Goal: Transaction & Acquisition: Purchase product/service

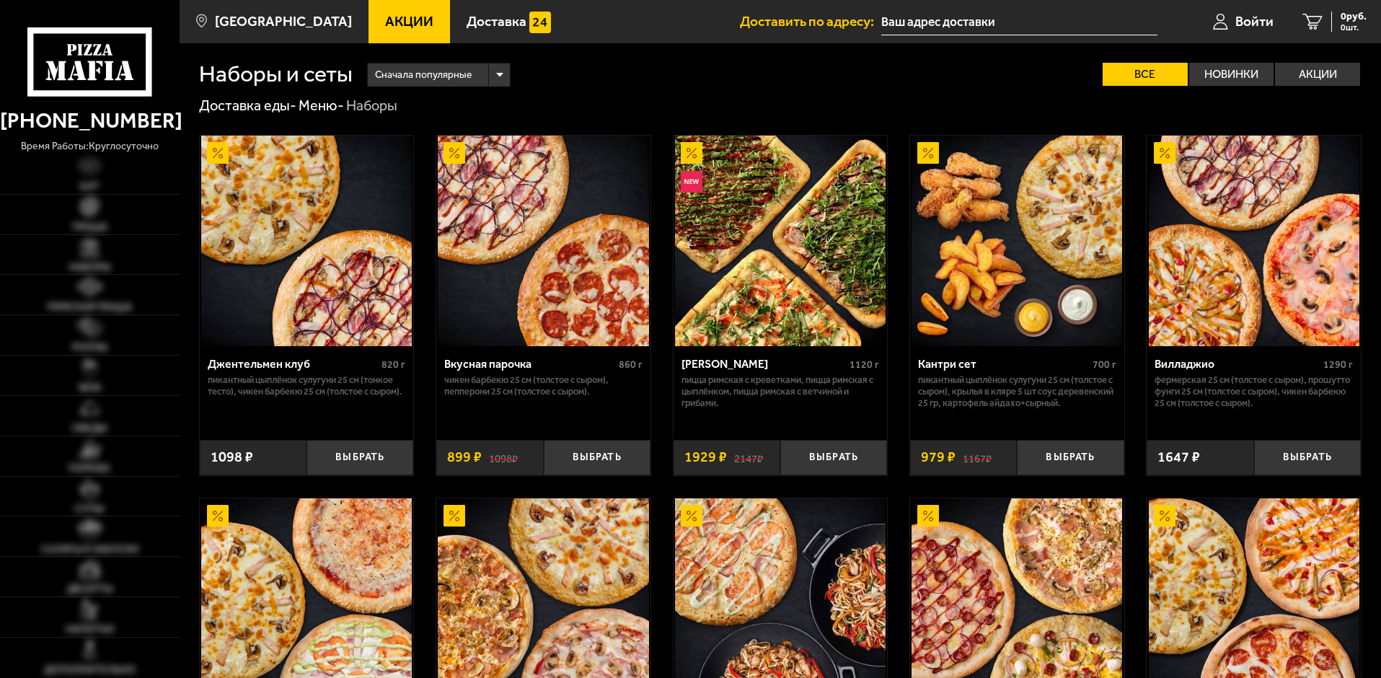
type input "[PERSON_NAME][STREET_ADDRESS]"
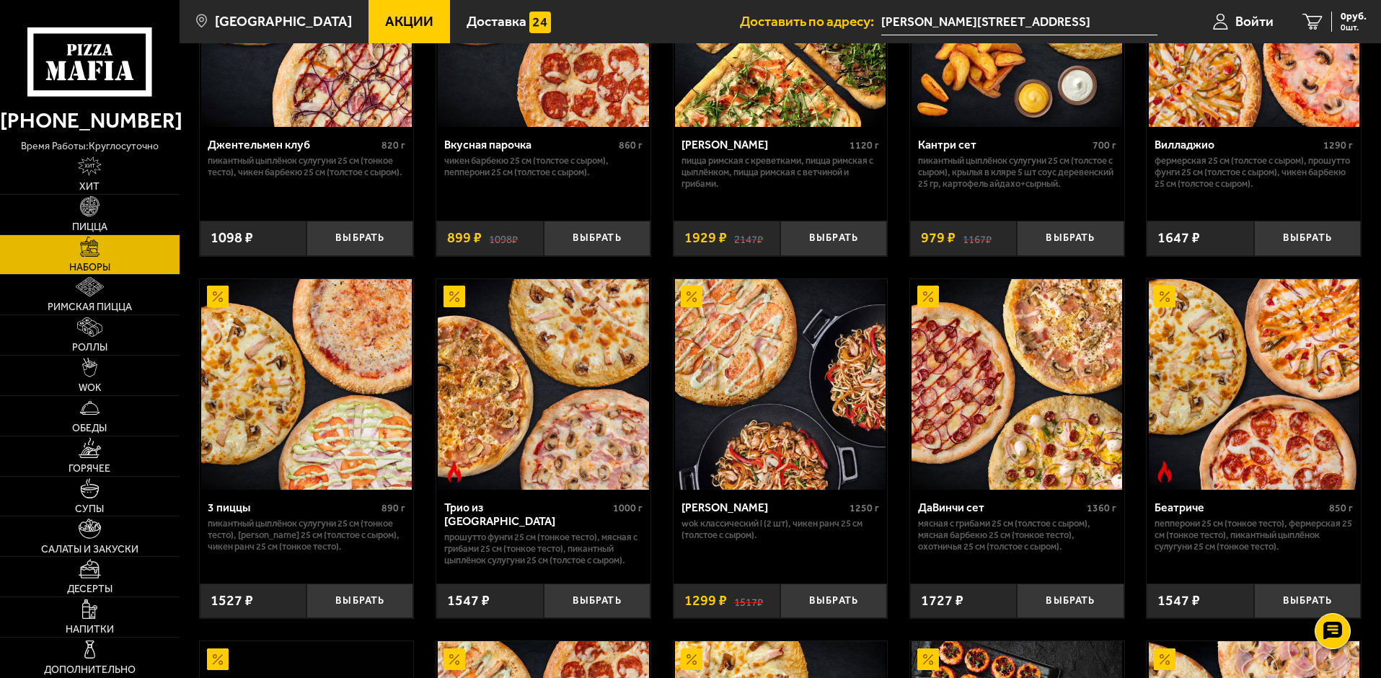
scroll to position [216, 0]
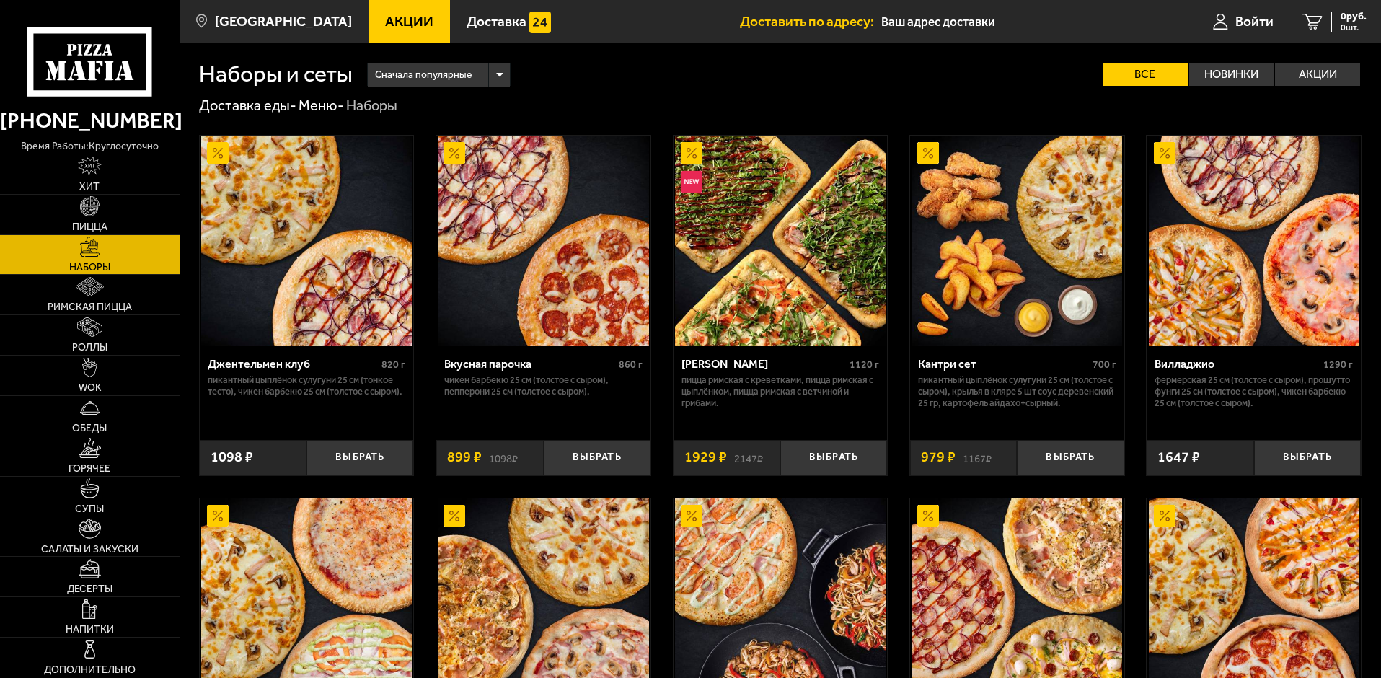
scroll to position [216, 0]
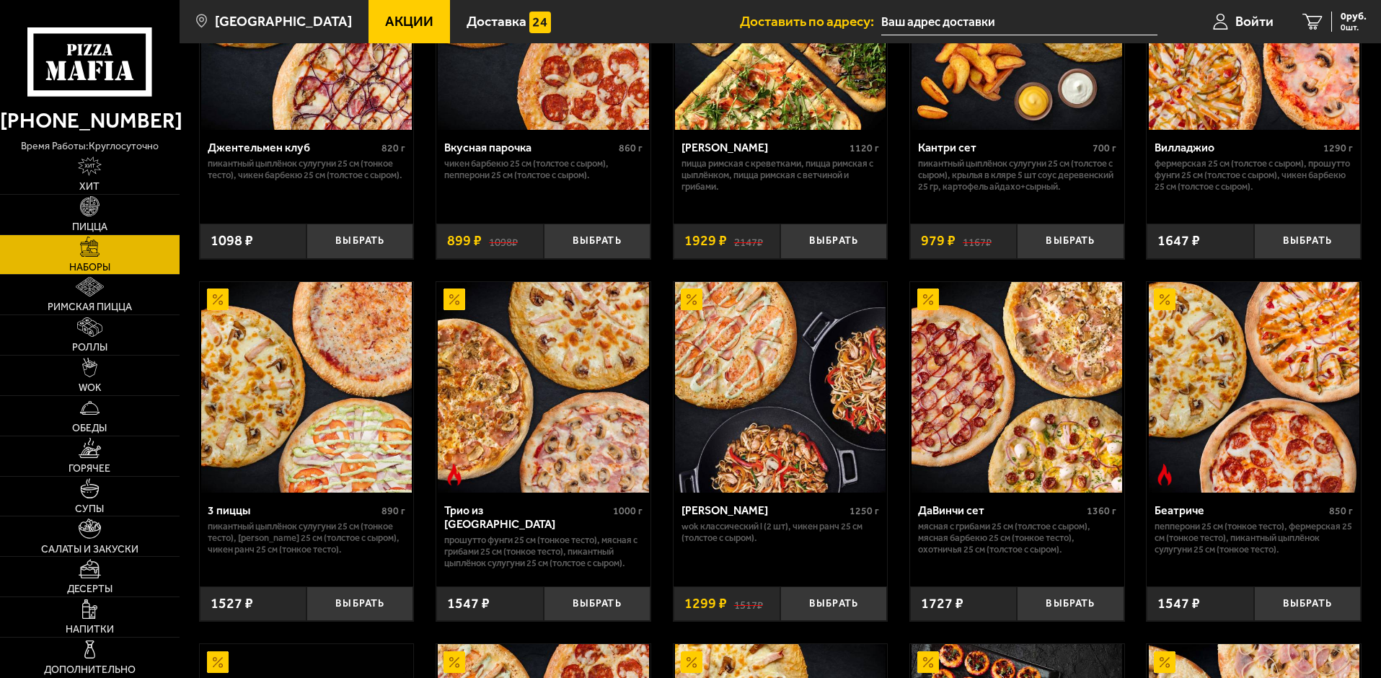
type input "[PERSON_NAME][STREET_ADDRESS]"
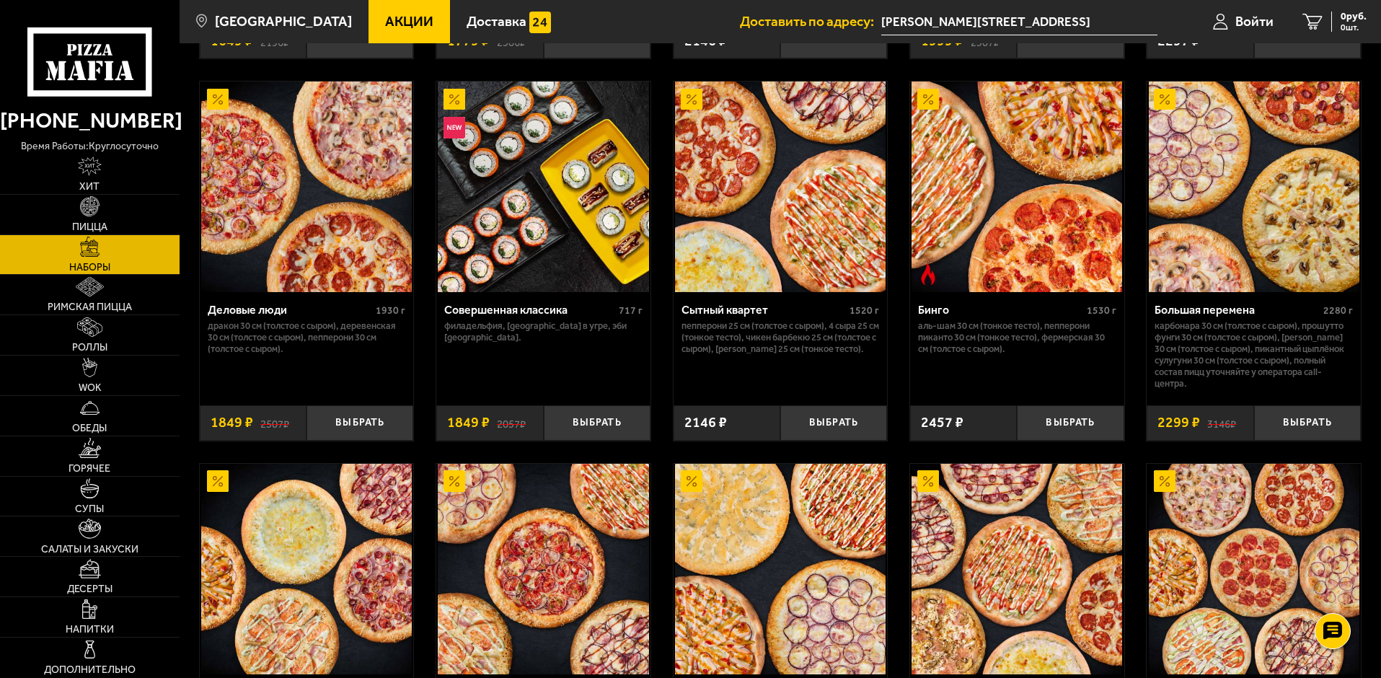
scroll to position [1443, 0]
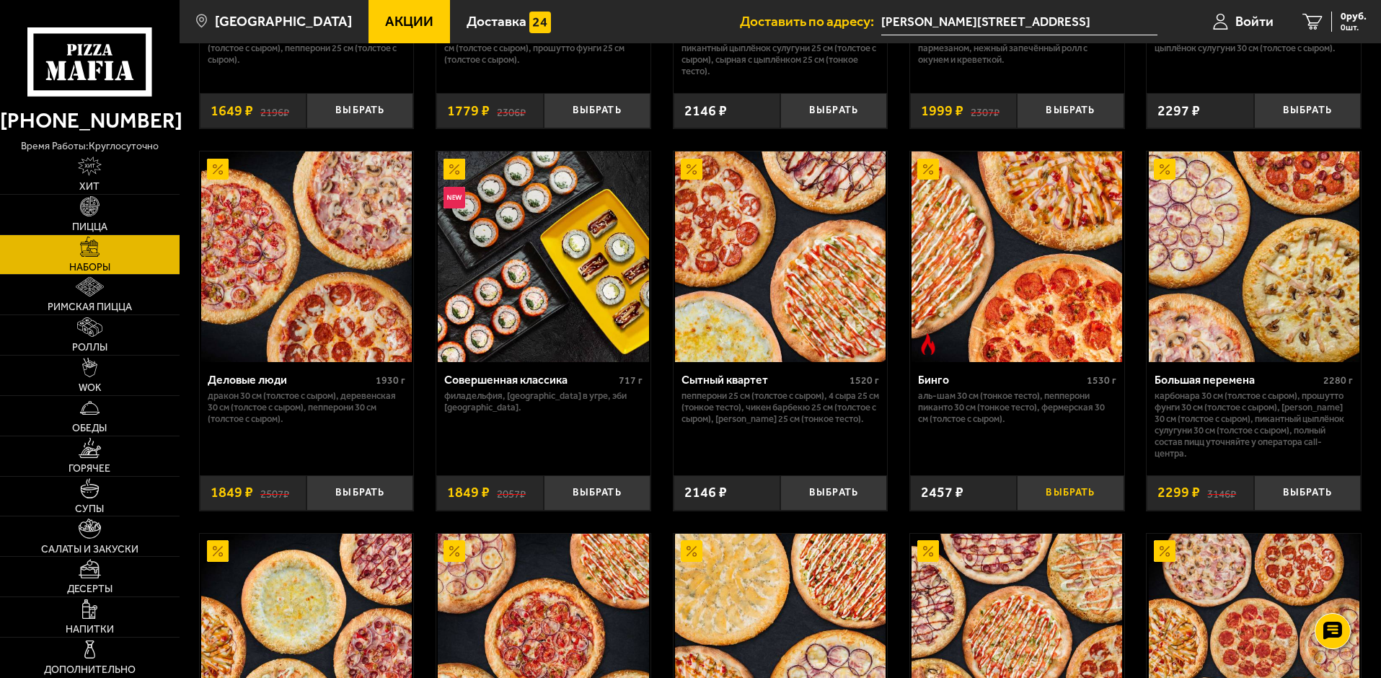
click at [1062, 500] on button "Выбрать" at bounding box center [1070, 492] width 107 height 35
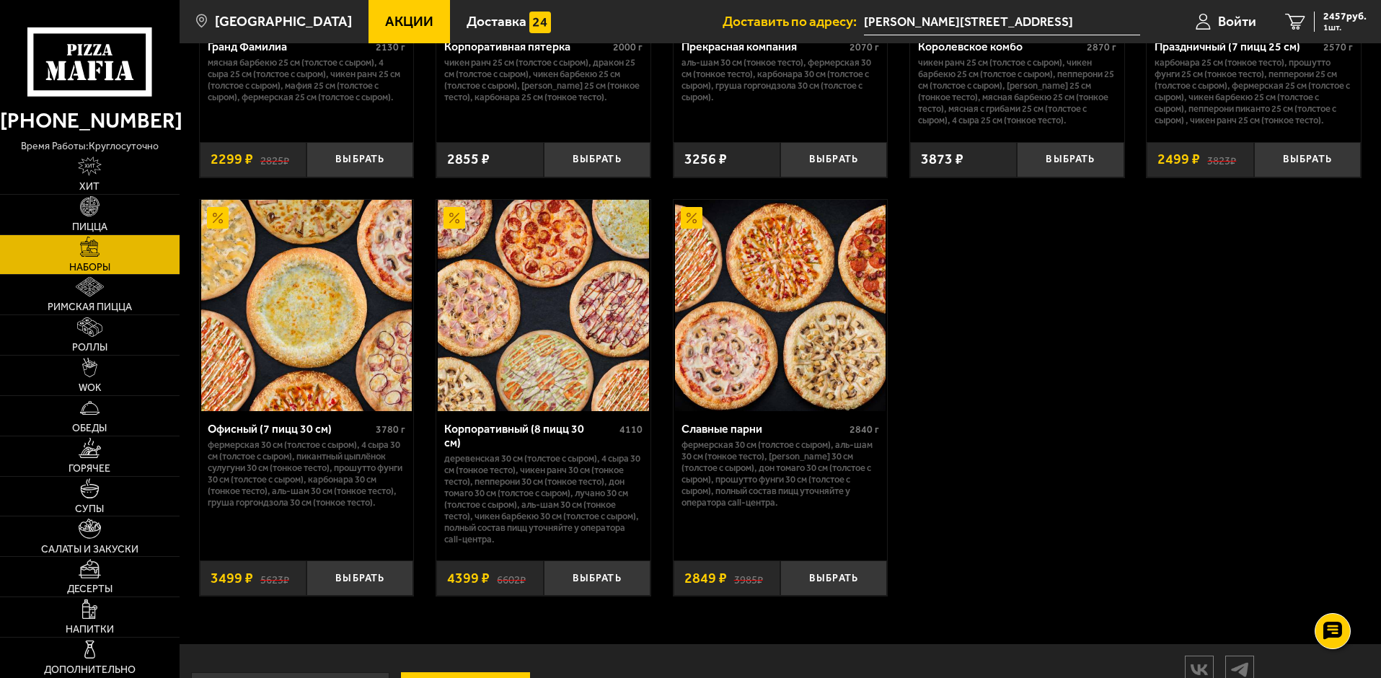
scroll to position [2164, 0]
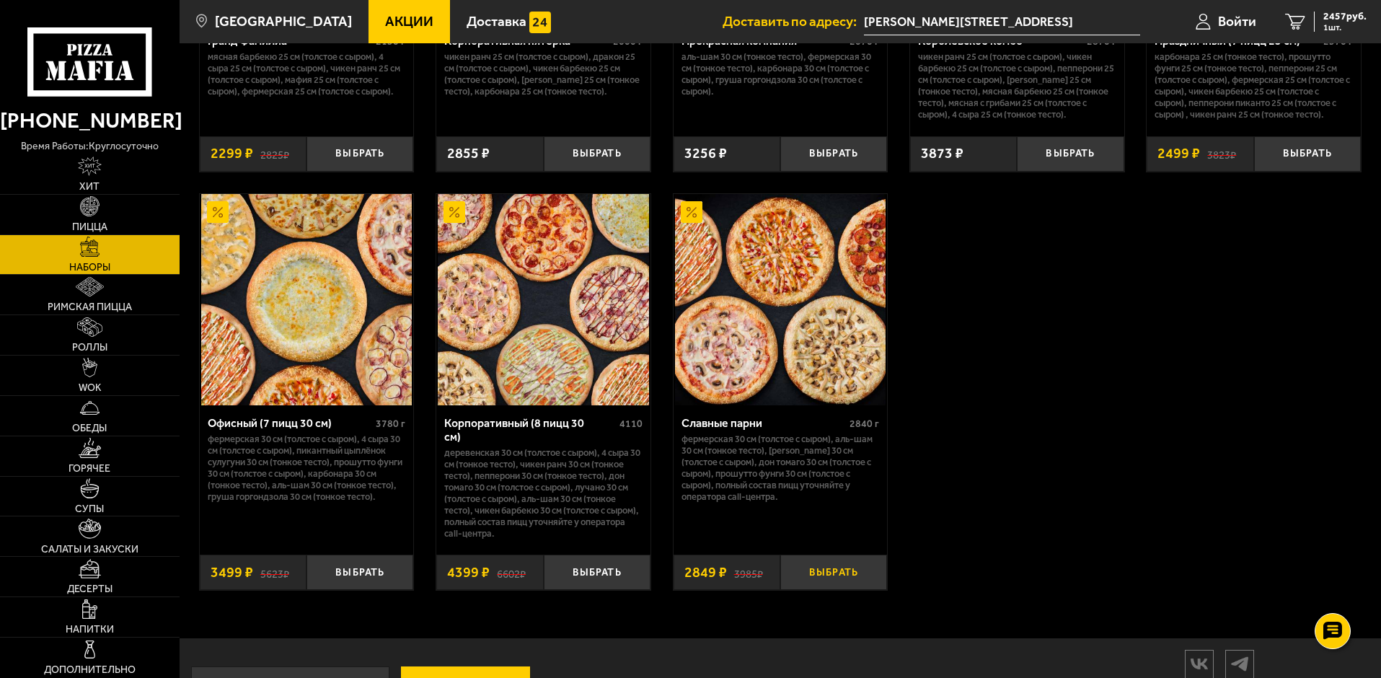
click at [844, 570] on button "Выбрать" at bounding box center [833, 572] width 107 height 35
click at [1333, 23] on span "2 шт." at bounding box center [1345, 27] width 43 height 9
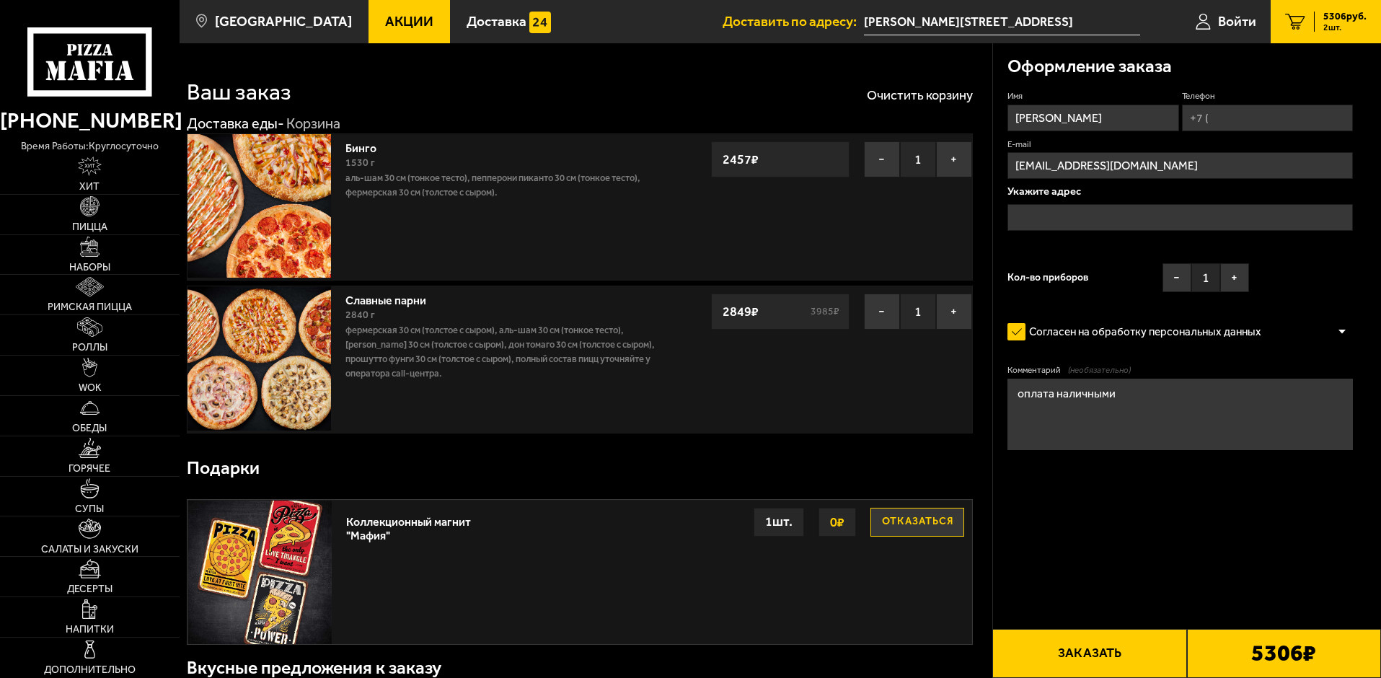
type input "[PERSON_NAME][STREET_ADDRESS]"
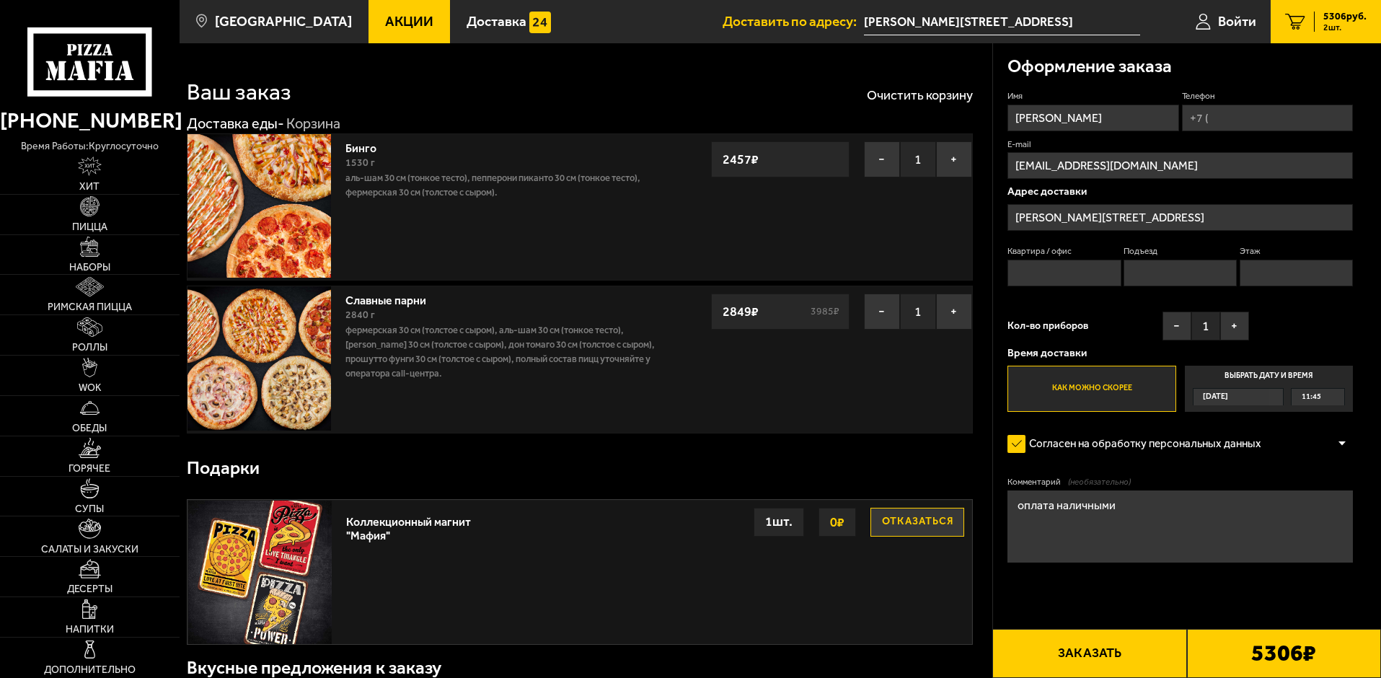
click at [252, 355] on img at bounding box center [260, 358] width 144 height 144
click at [276, 352] on img at bounding box center [260, 358] width 144 height 144
click at [252, 353] on img at bounding box center [260, 358] width 144 height 144
click at [250, 369] on img at bounding box center [260, 358] width 144 height 144
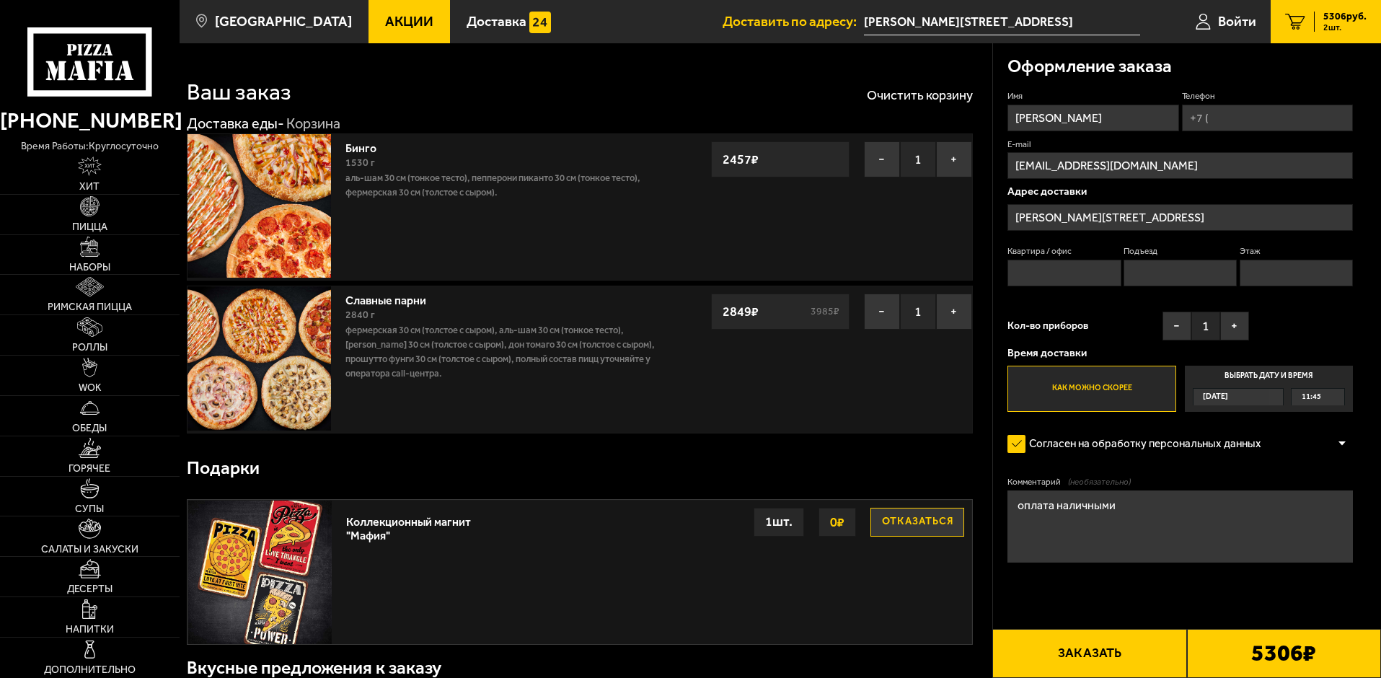
click at [250, 369] on img at bounding box center [260, 358] width 144 height 144
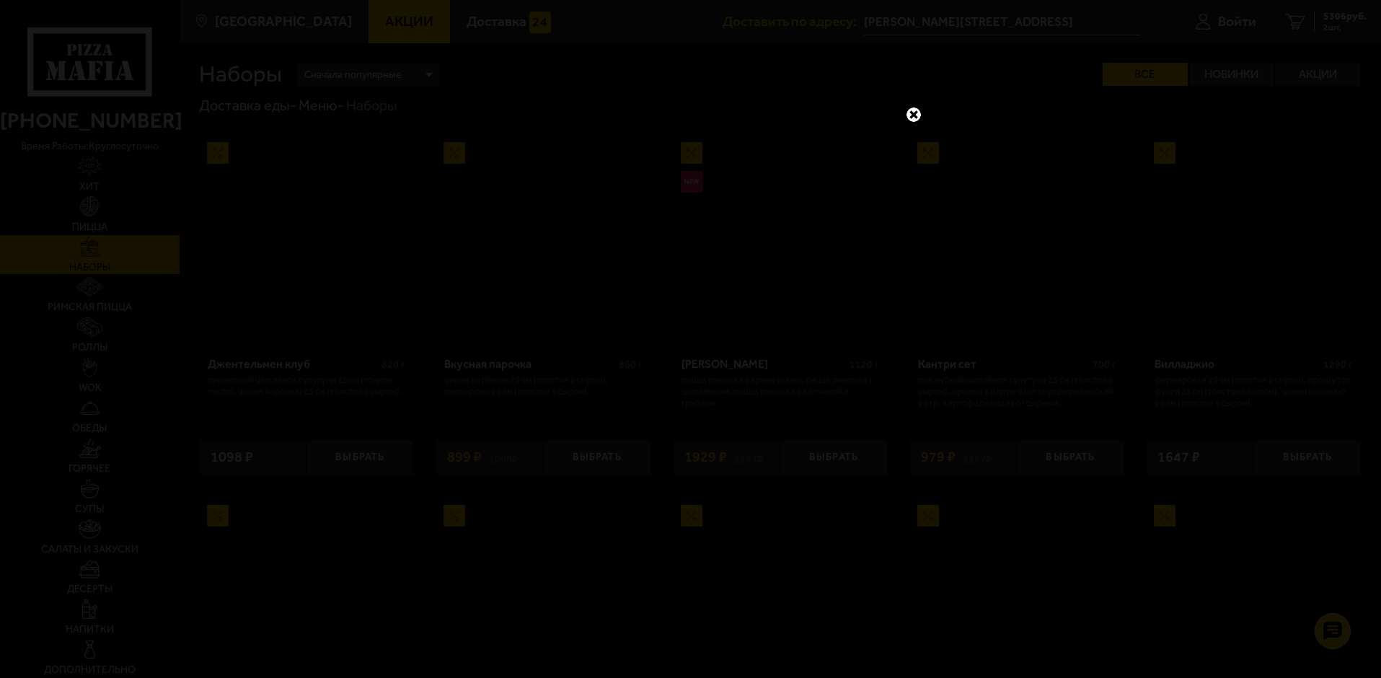
scroll to position [2164, 0]
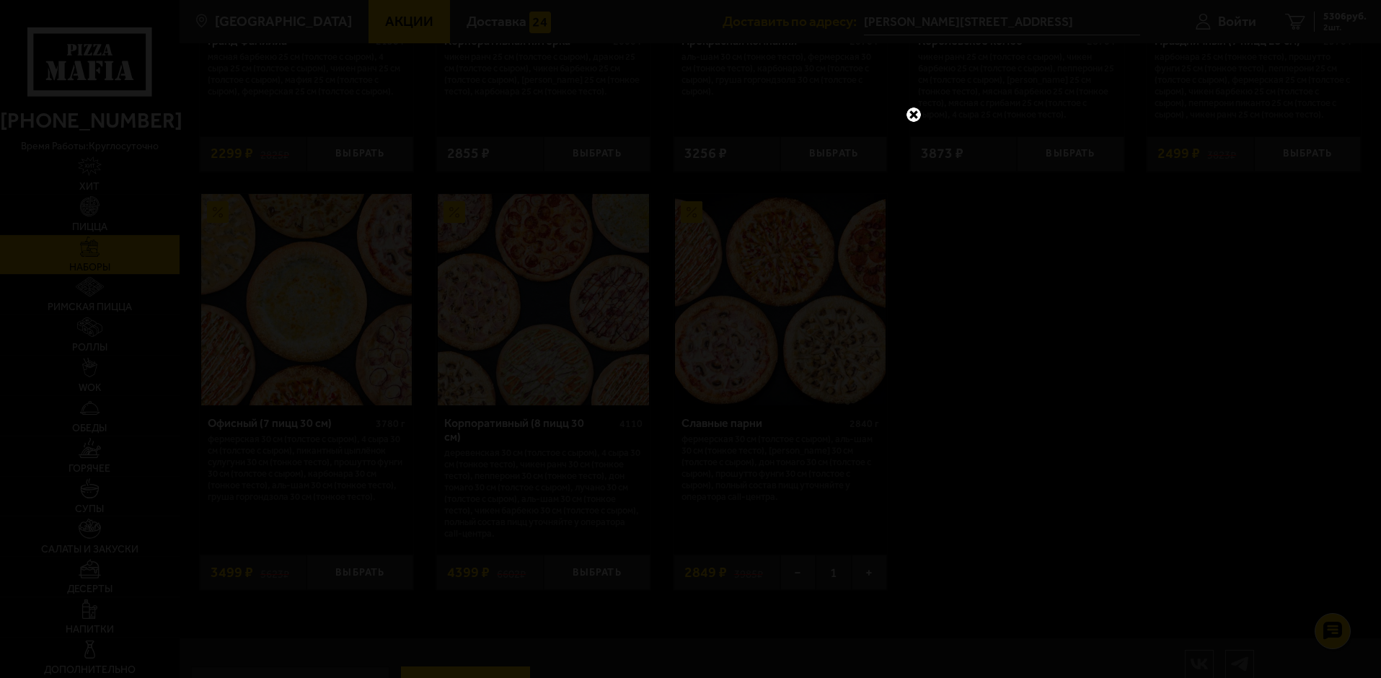
click at [909, 118] on link at bounding box center [914, 114] width 19 height 19
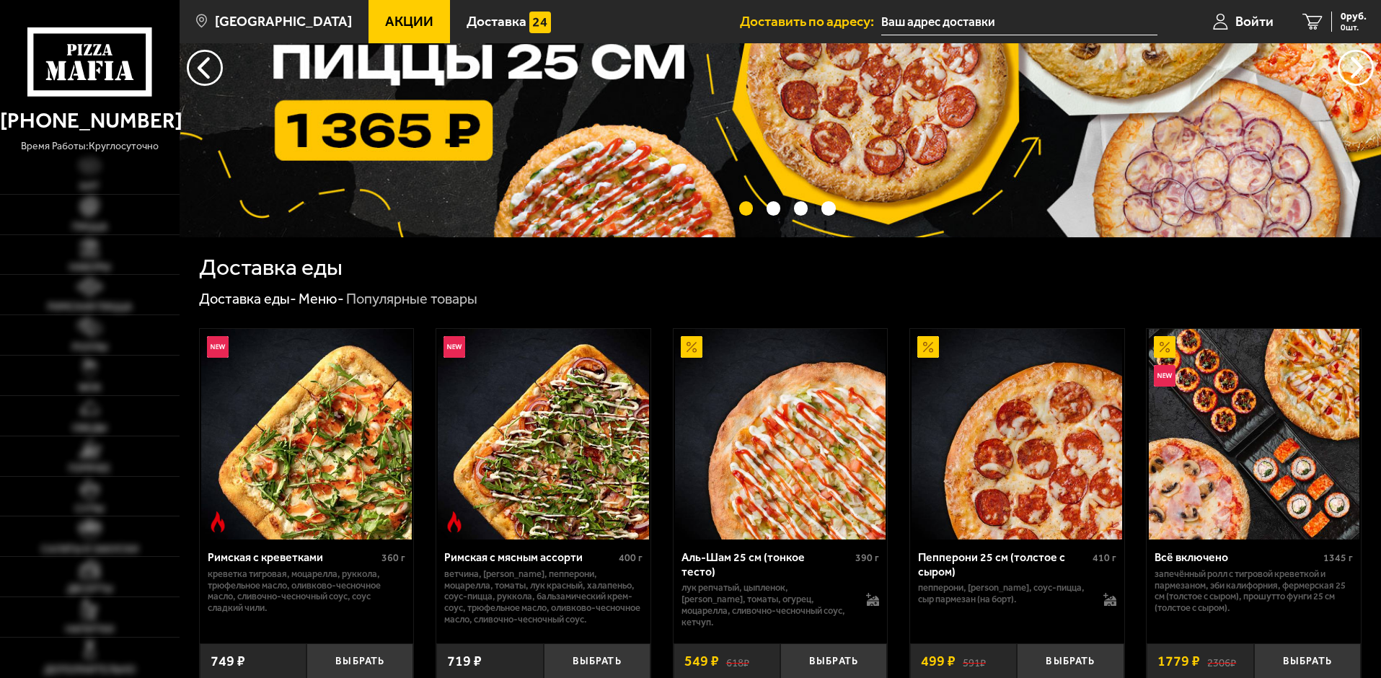
type input "[PERSON_NAME][STREET_ADDRESS]"
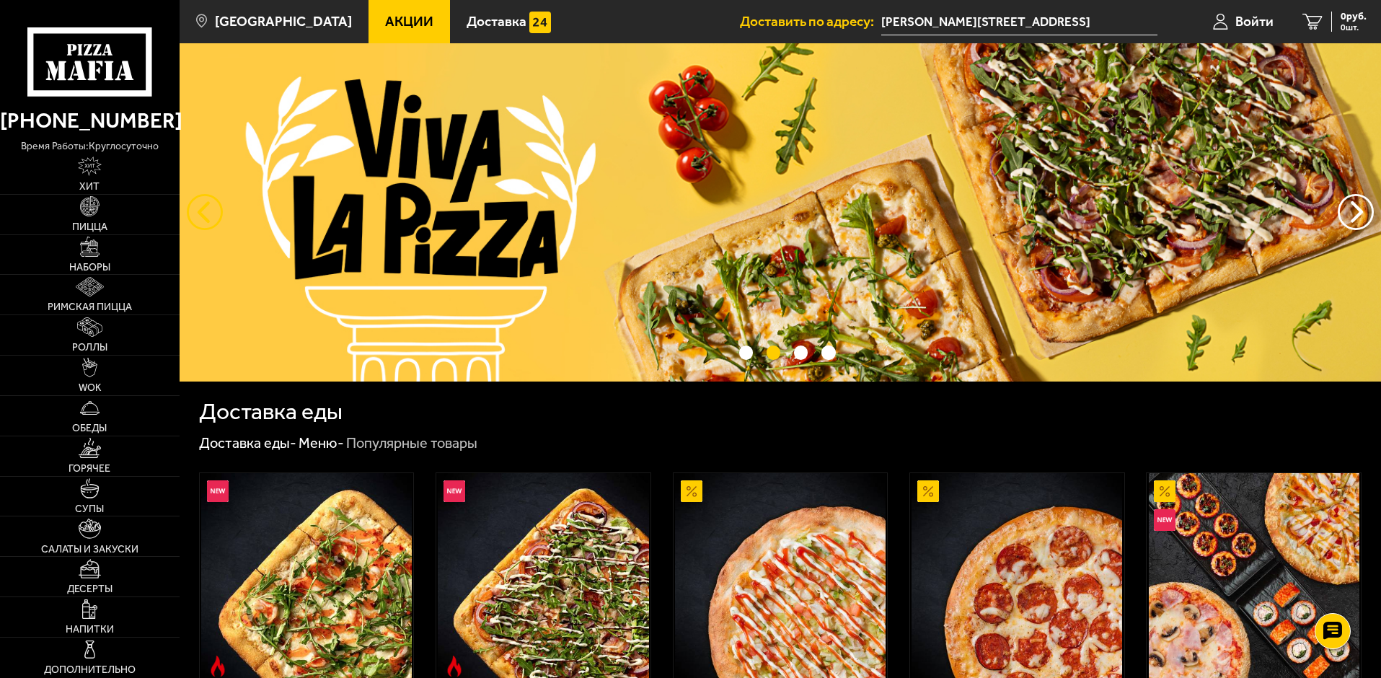
click at [209, 221] on button "следующий" at bounding box center [205, 212] width 36 height 36
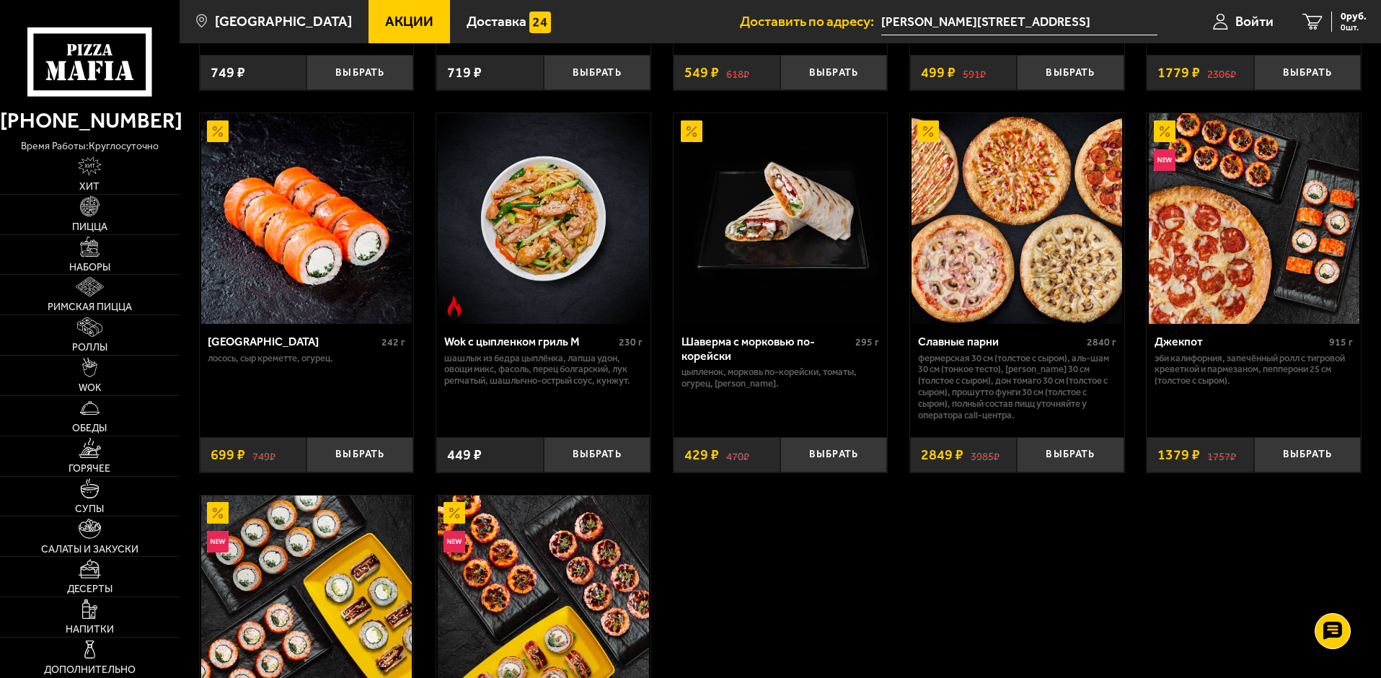
scroll to position [721, 0]
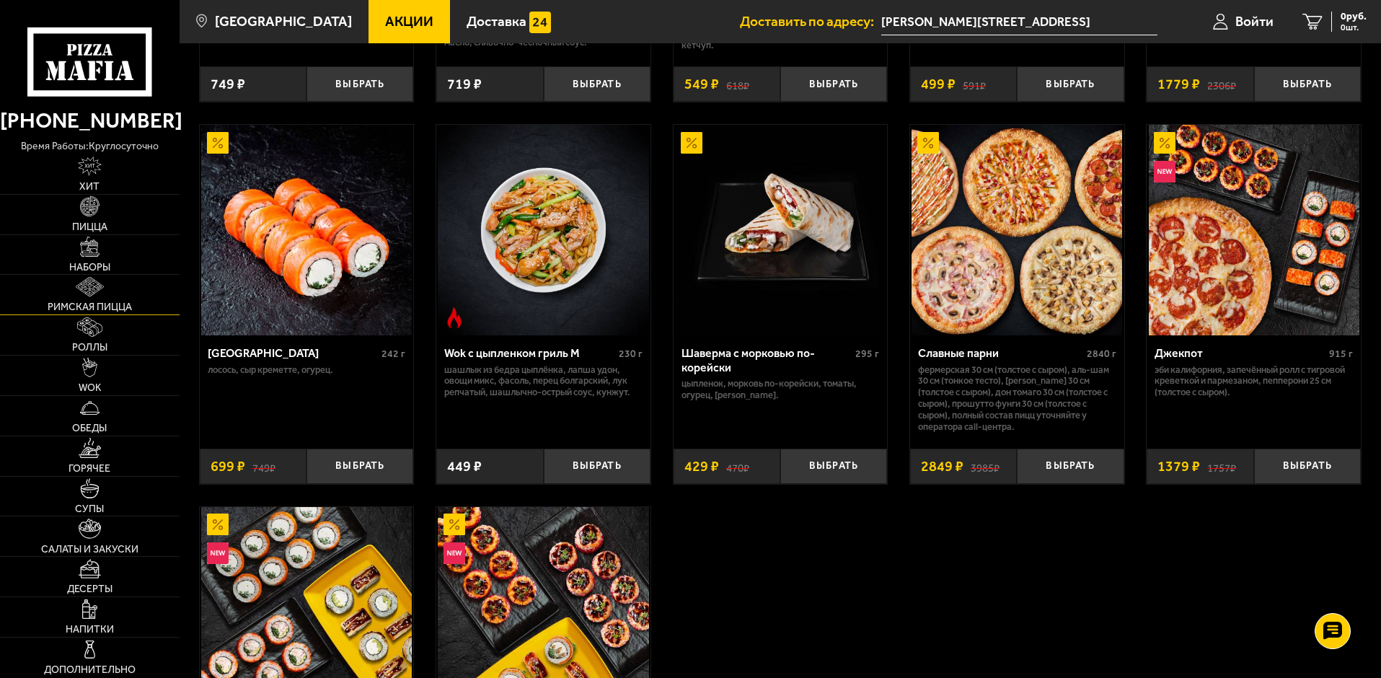
click at [76, 294] on img at bounding box center [90, 286] width 28 height 19
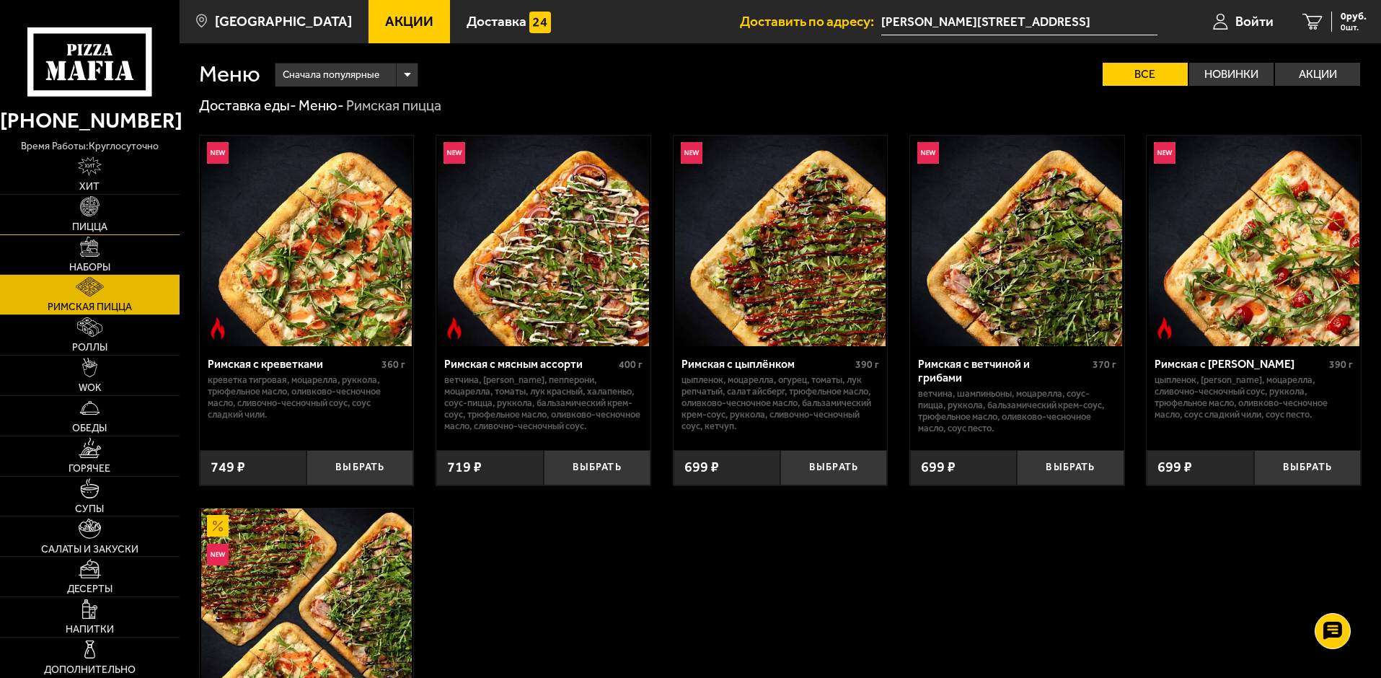
click at [112, 215] on link "Пицца" at bounding box center [90, 215] width 180 height 40
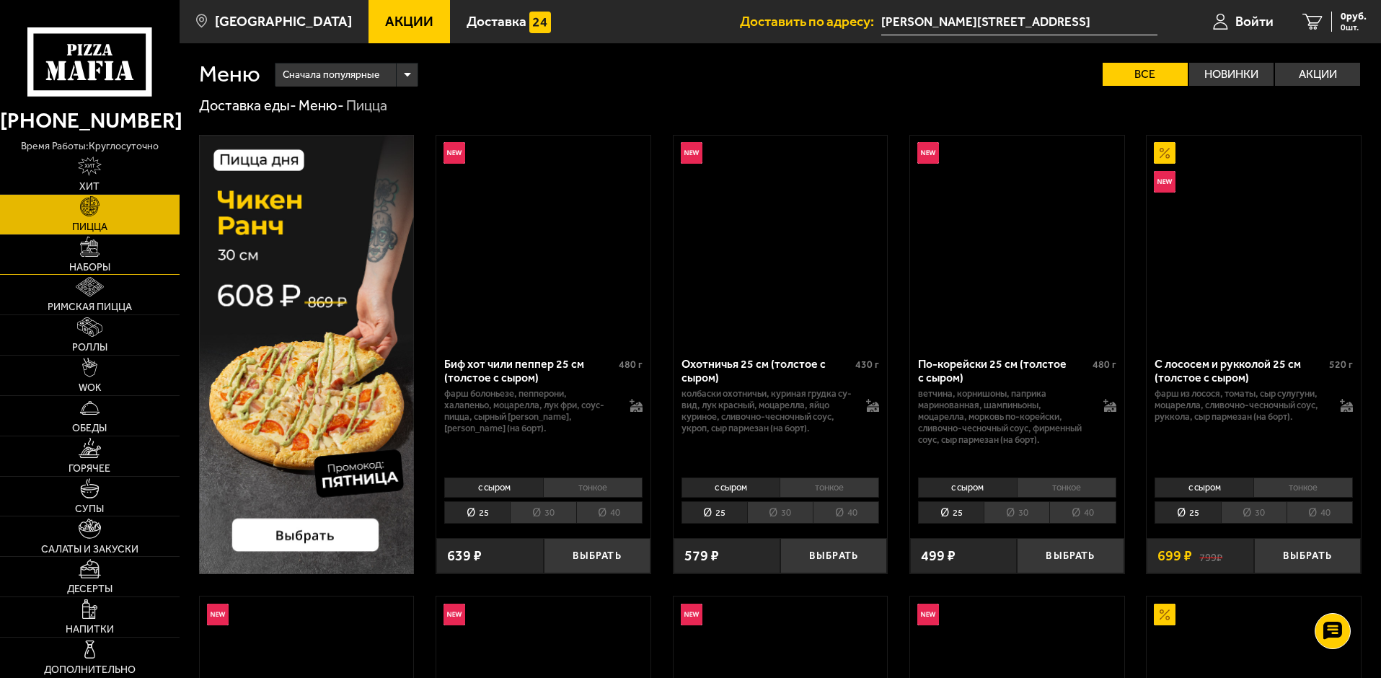
click at [101, 263] on span "Наборы" at bounding box center [89, 268] width 41 height 10
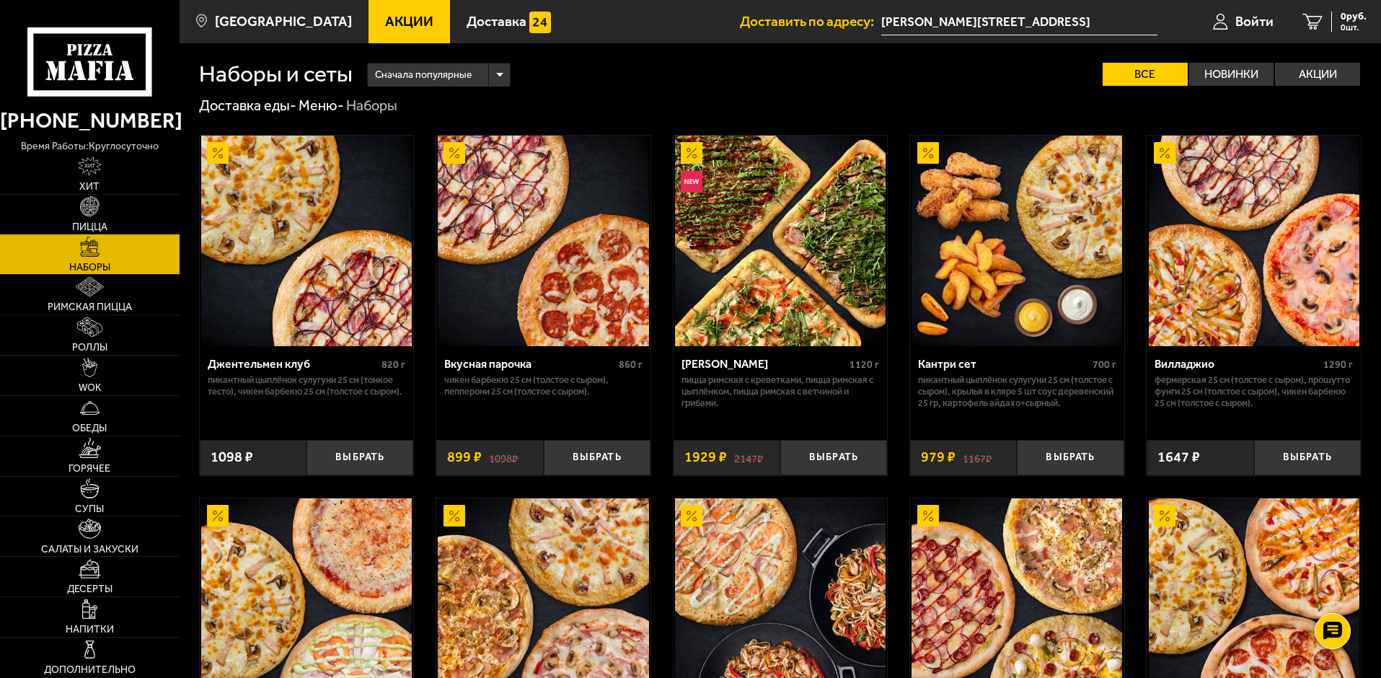
click at [107, 218] on link "Пицца" at bounding box center [90, 215] width 180 height 40
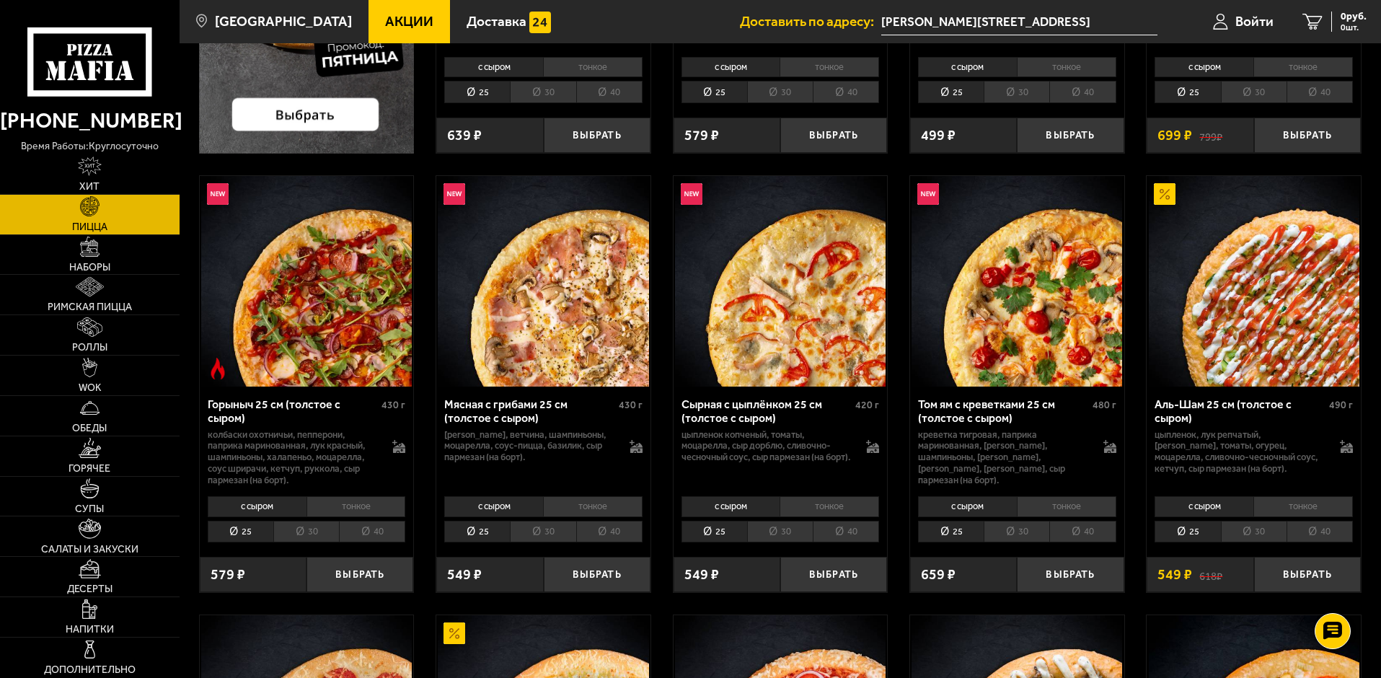
scroll to position [433, 0]
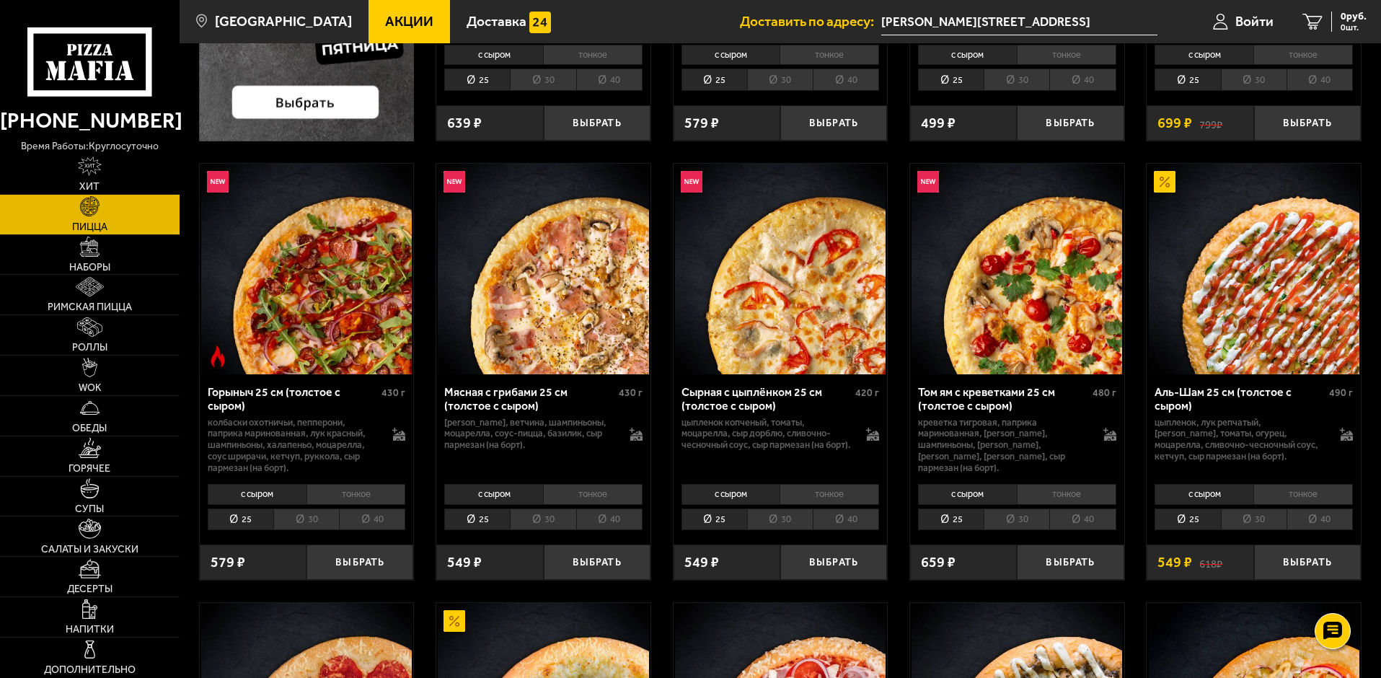
click at [1259, 521] on li "30" at bounding box center [1254, 520] width 66 height 22
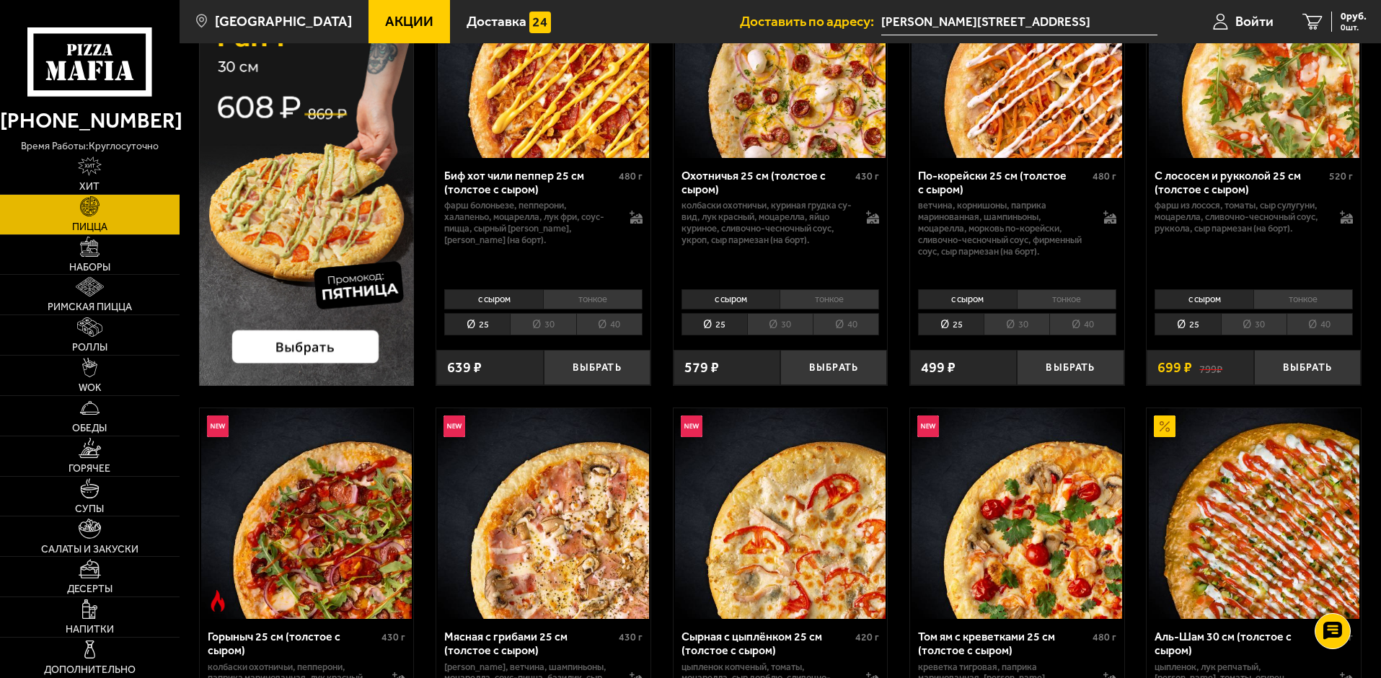
scroll to position [0, 0]
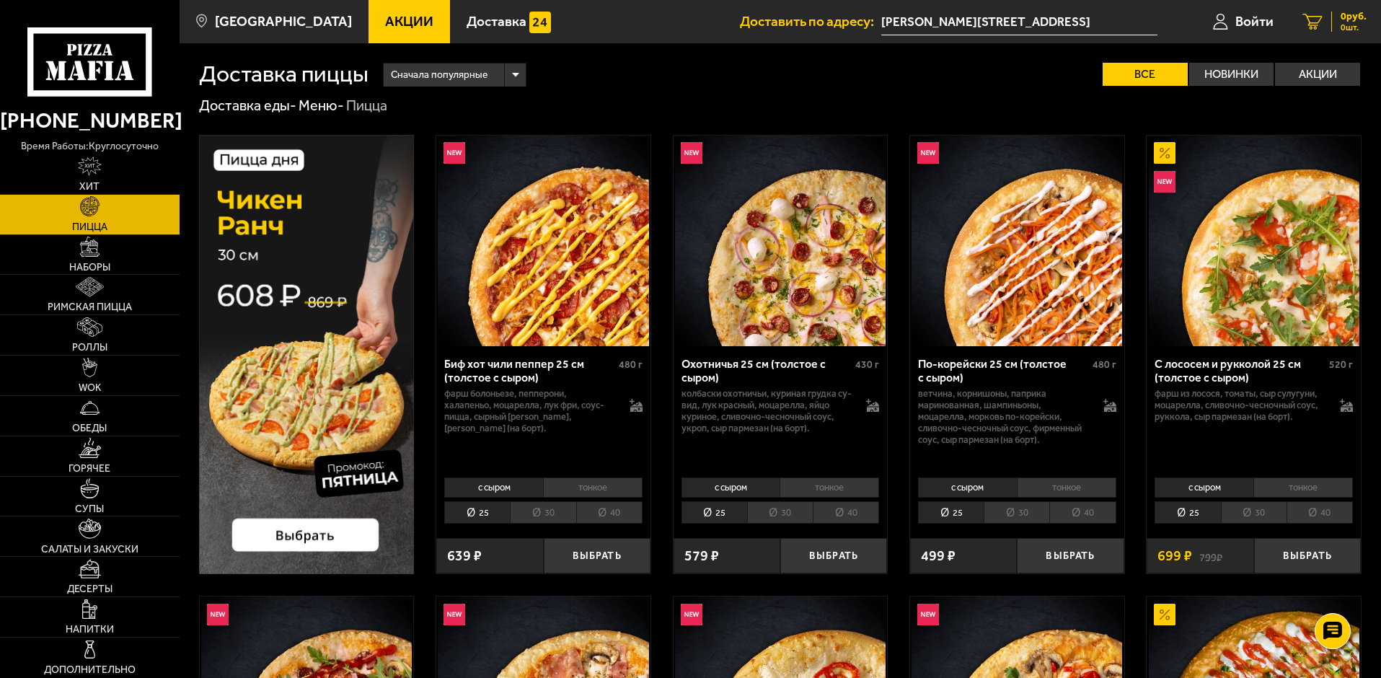
click at [1352, 25] on span "0 шт." at bounding box center [1354, 27] width 26 height 9
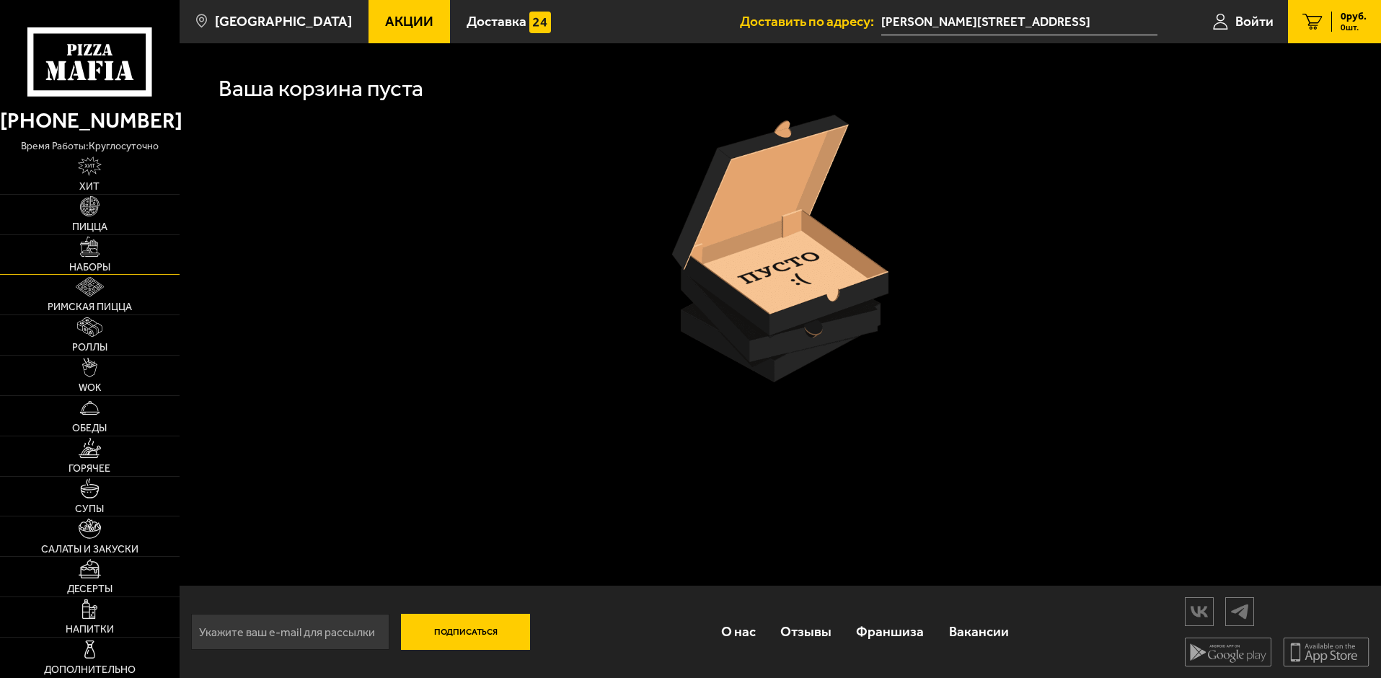
click at [80, 266] on span "Наборы" at bounding box center [89, 268] width 41 height 10
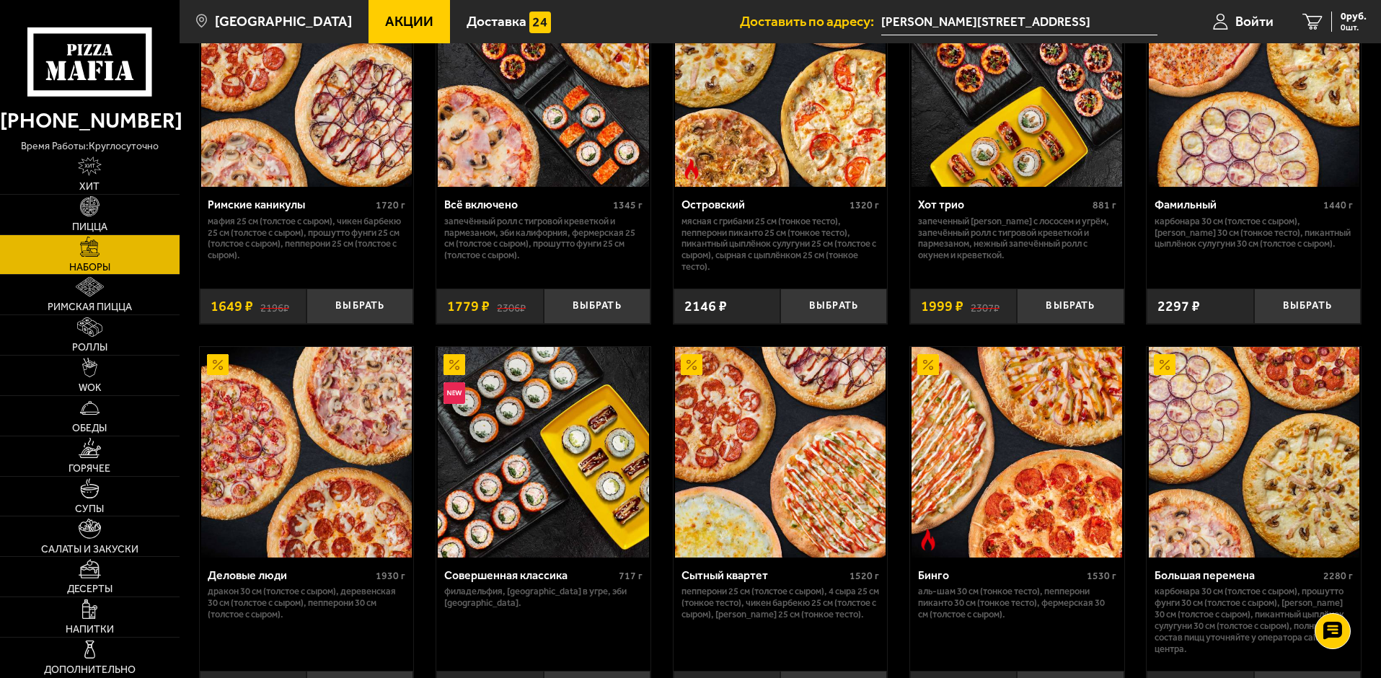
scroll to position [1298, 0]
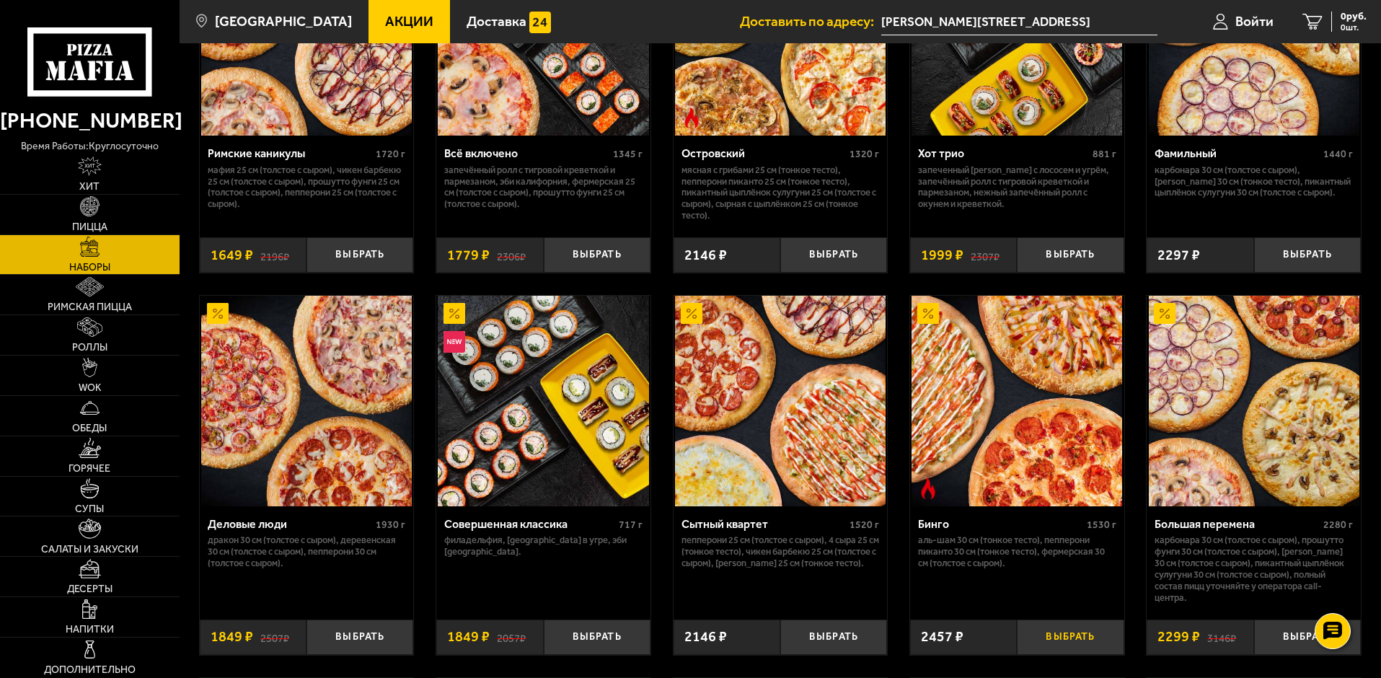
click at [1069, 640] on button "Выбрать" at bounding box center [1070, 637] width 107 height 35
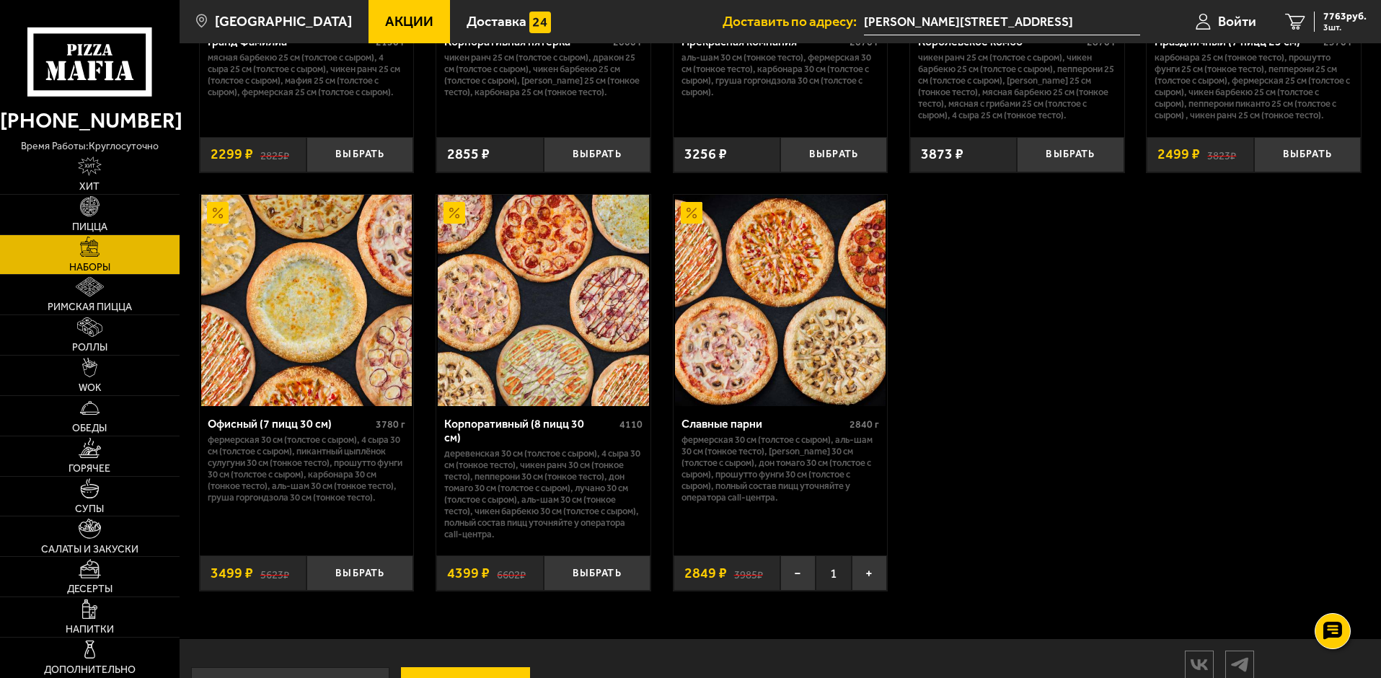
scroll to position [2164, 0]
click at [710, 574] on span "2849 ₽" at bounding box center [706, 573] width 43 height 14
click at [1337, 28] on span "3 шт." at bounding box center [1345, 27] width 43 height 9
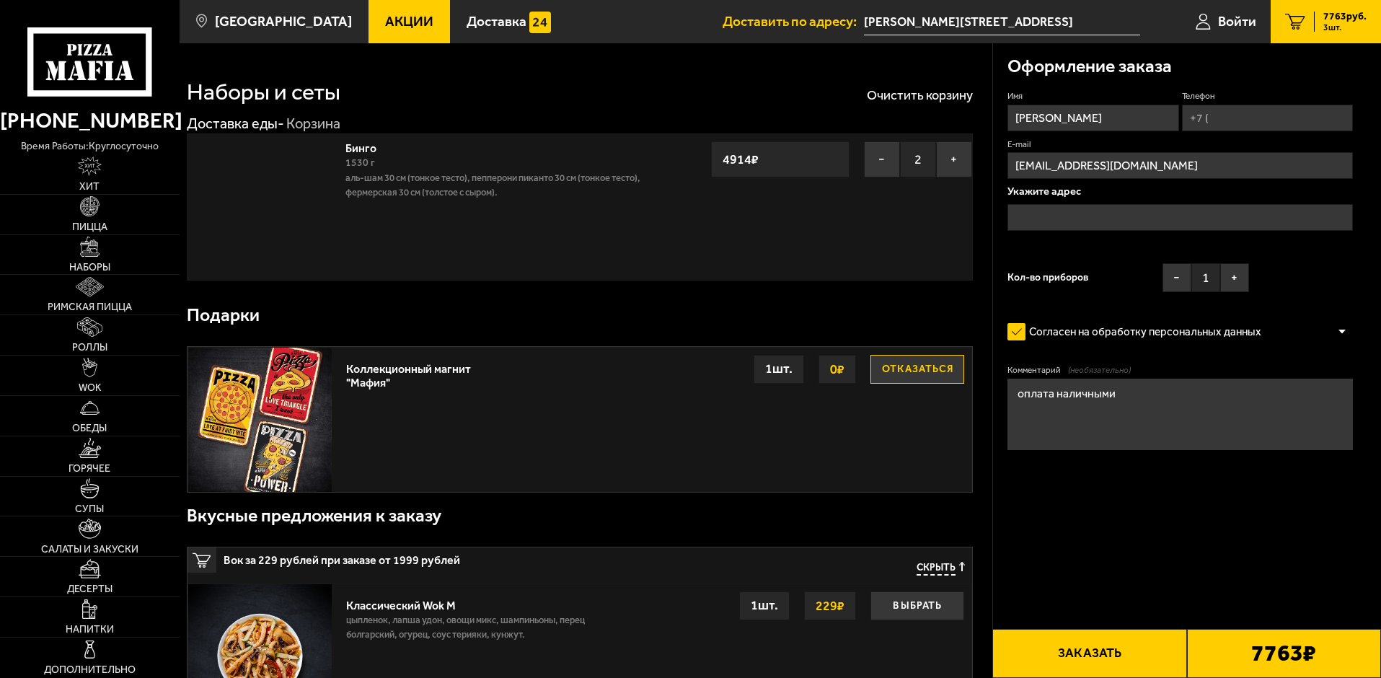
type input "[PERSON_NAME][STREET_ADDRESS]"
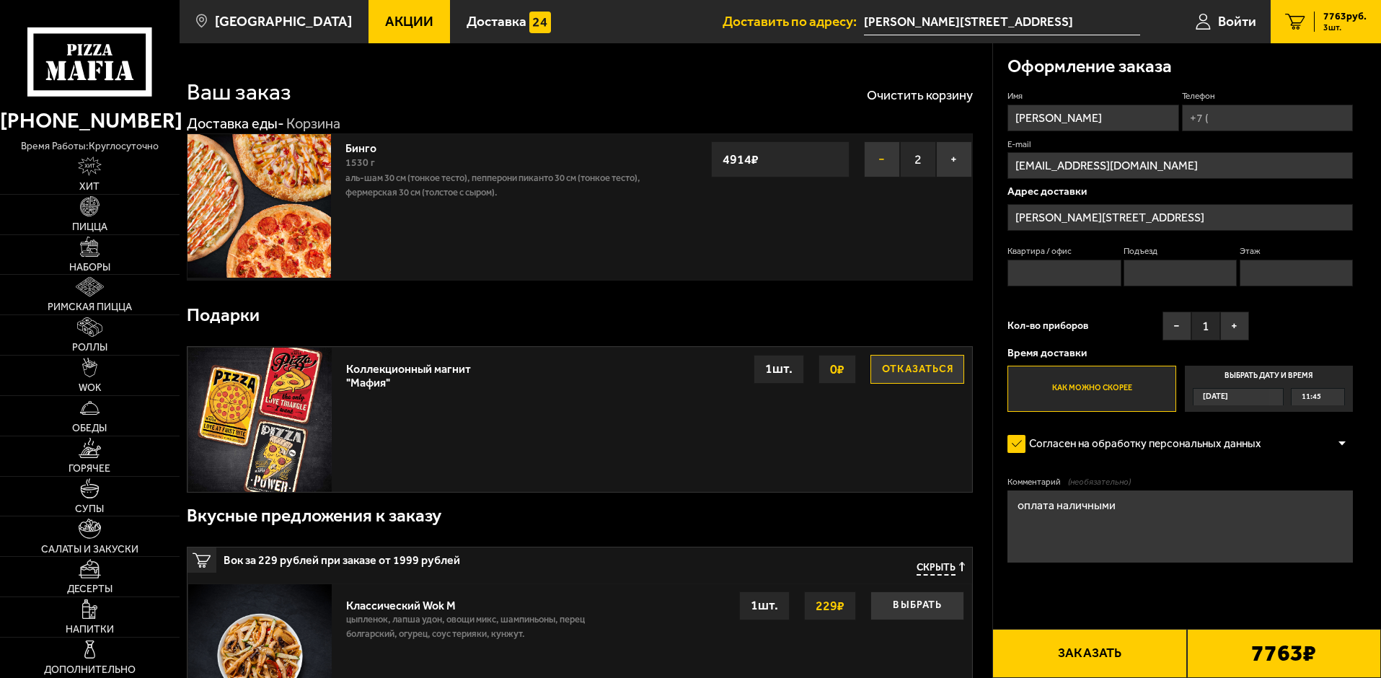
click at [879, 157] on button "−" at bounding box center [882, 159] width 36 height 36
click at [93, 263] on span "Наборы" at bounding box center [89, 268] width 41 height 10
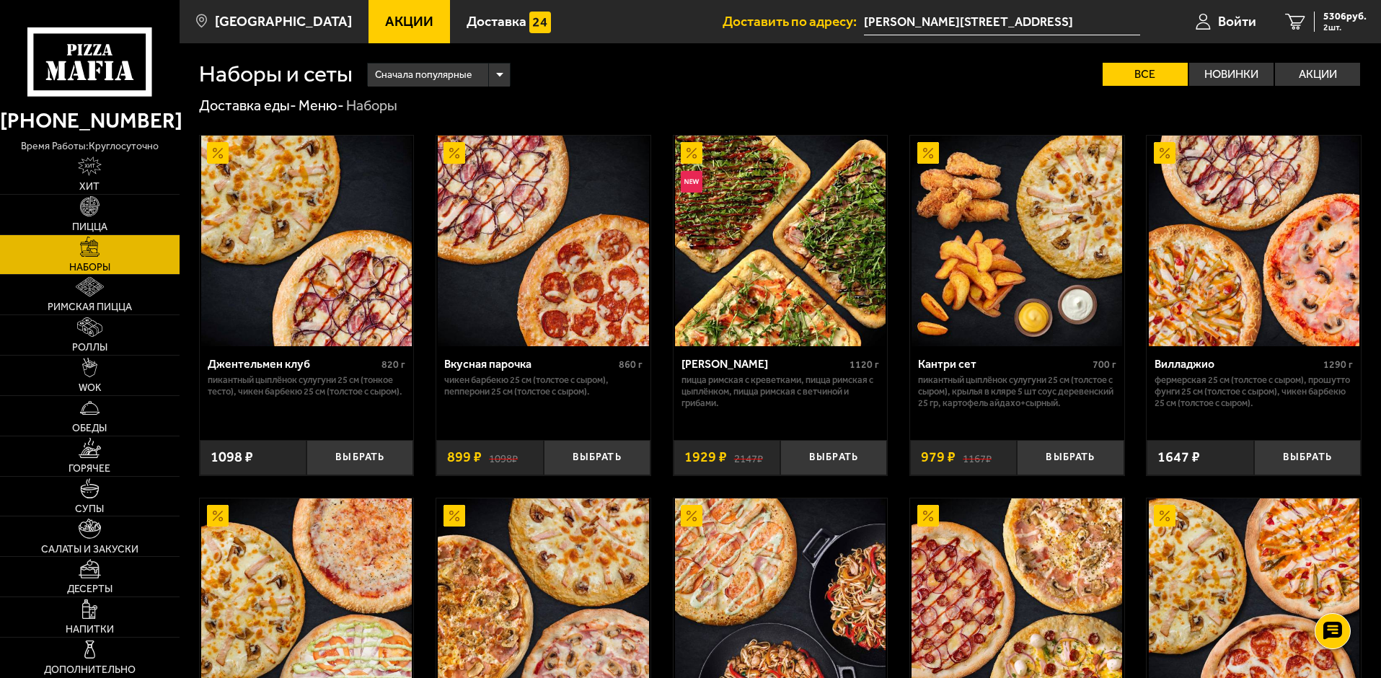
scroll to position [433, 0]
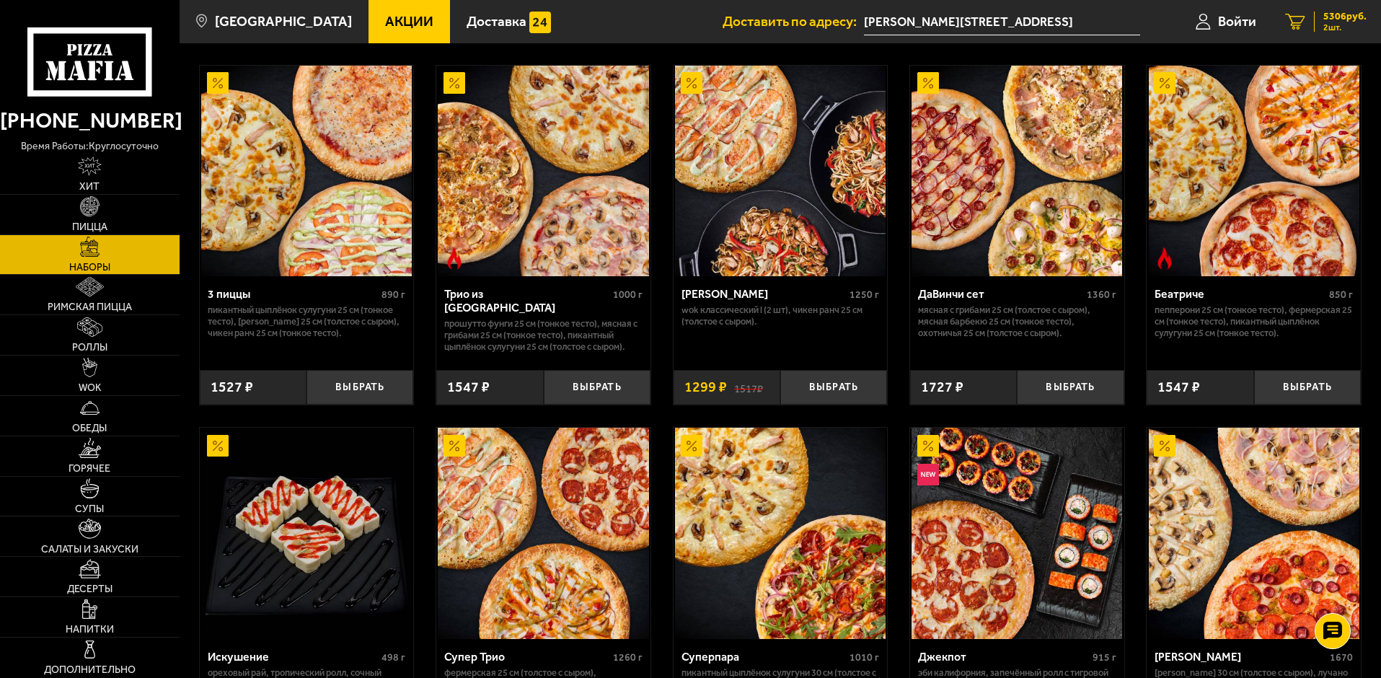
click at [1330, 17] on span "5306 руб." at bounding box center [1345, 17] width 43 height 10
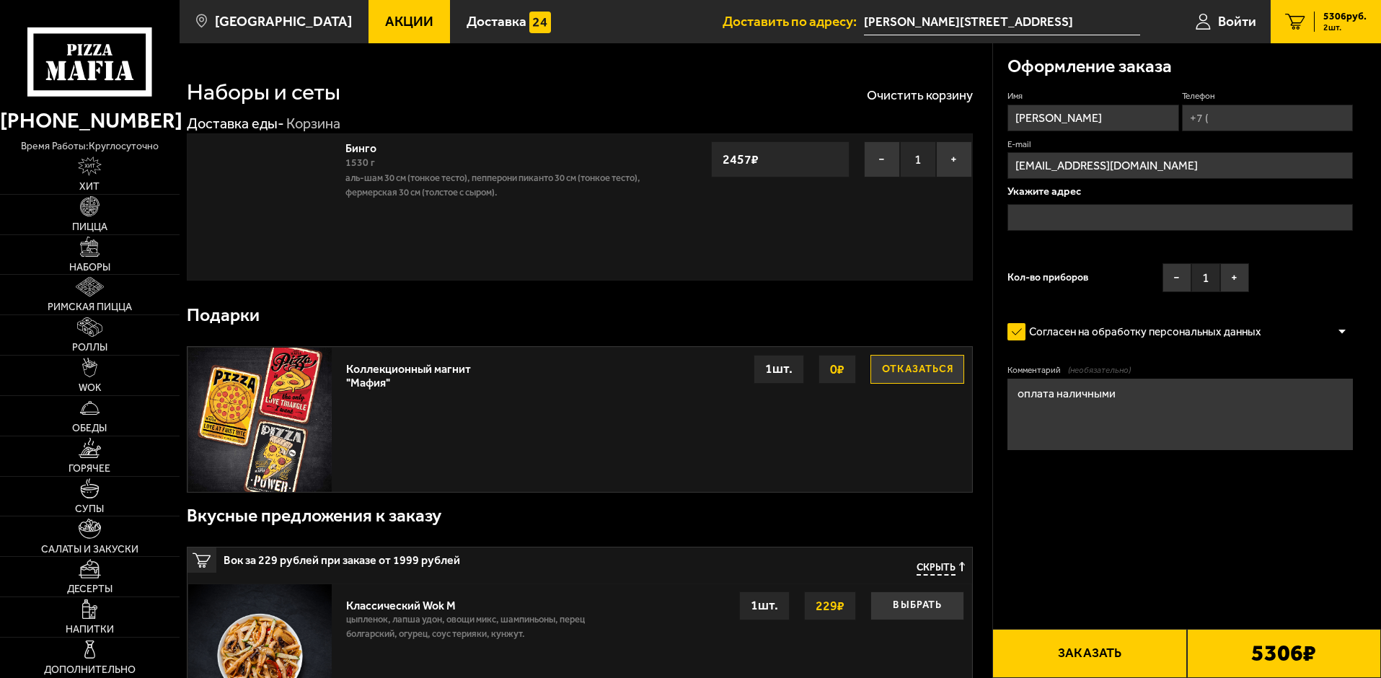
type input "[PERSON_NAME][STREET_ADDRESS]"
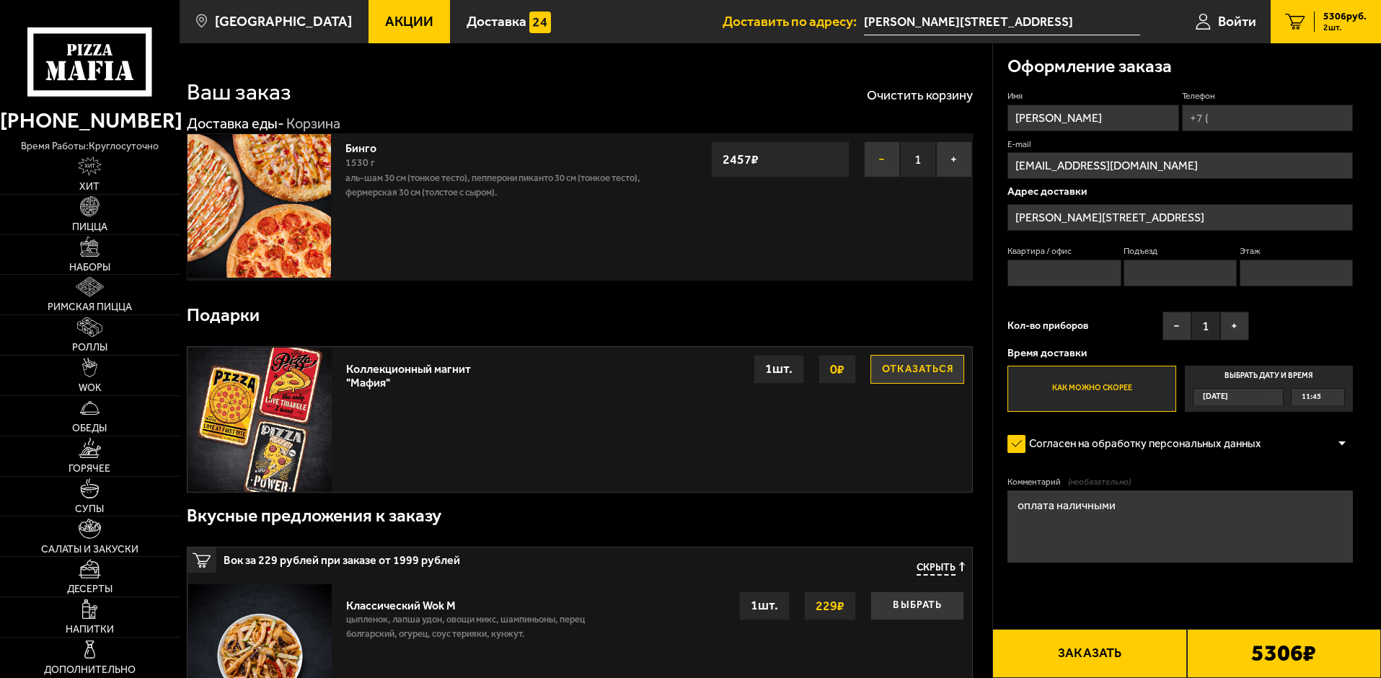
click at [882, 162] on button "−" at bounding box center [882, 159] width 36 height 36
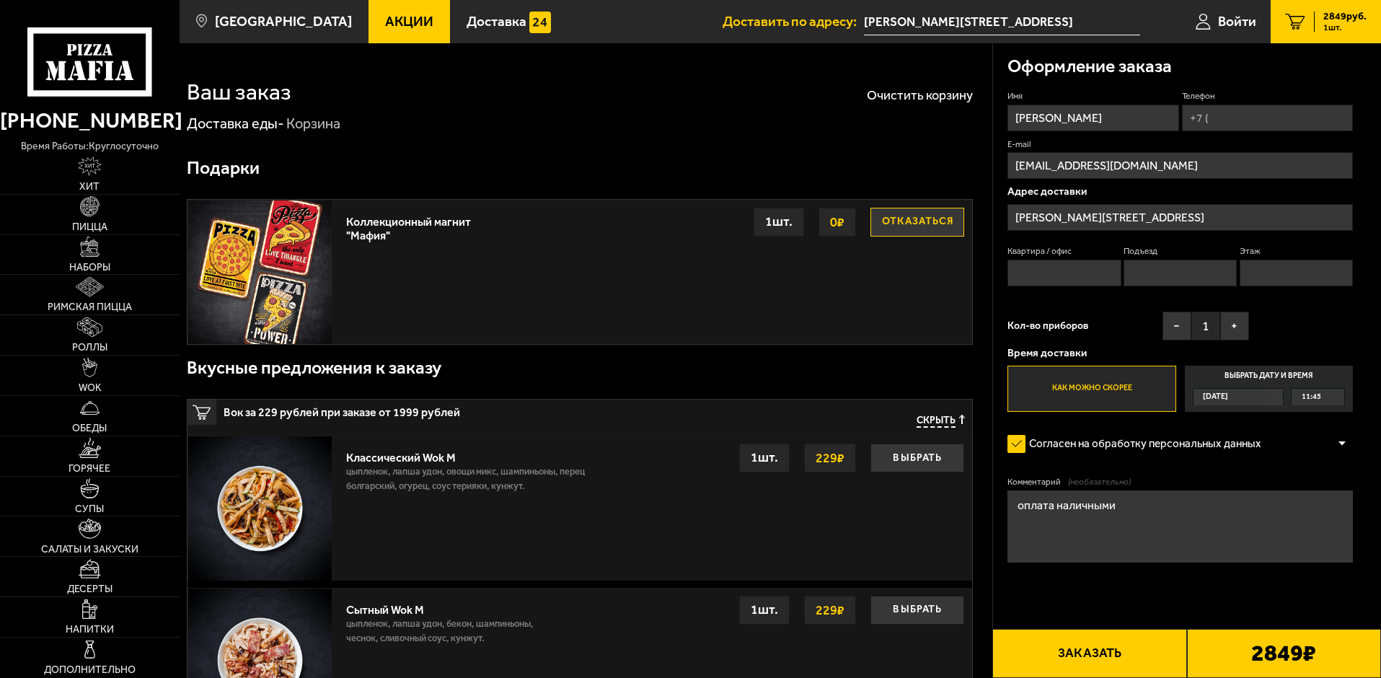
click at [1338, 14] on span "2849 руб." at bounding box center [1345, 17] width 43 height 10
click at [912, 100] on button "Очистить корзину" at bounding box center [920, 95] width 106 height 13
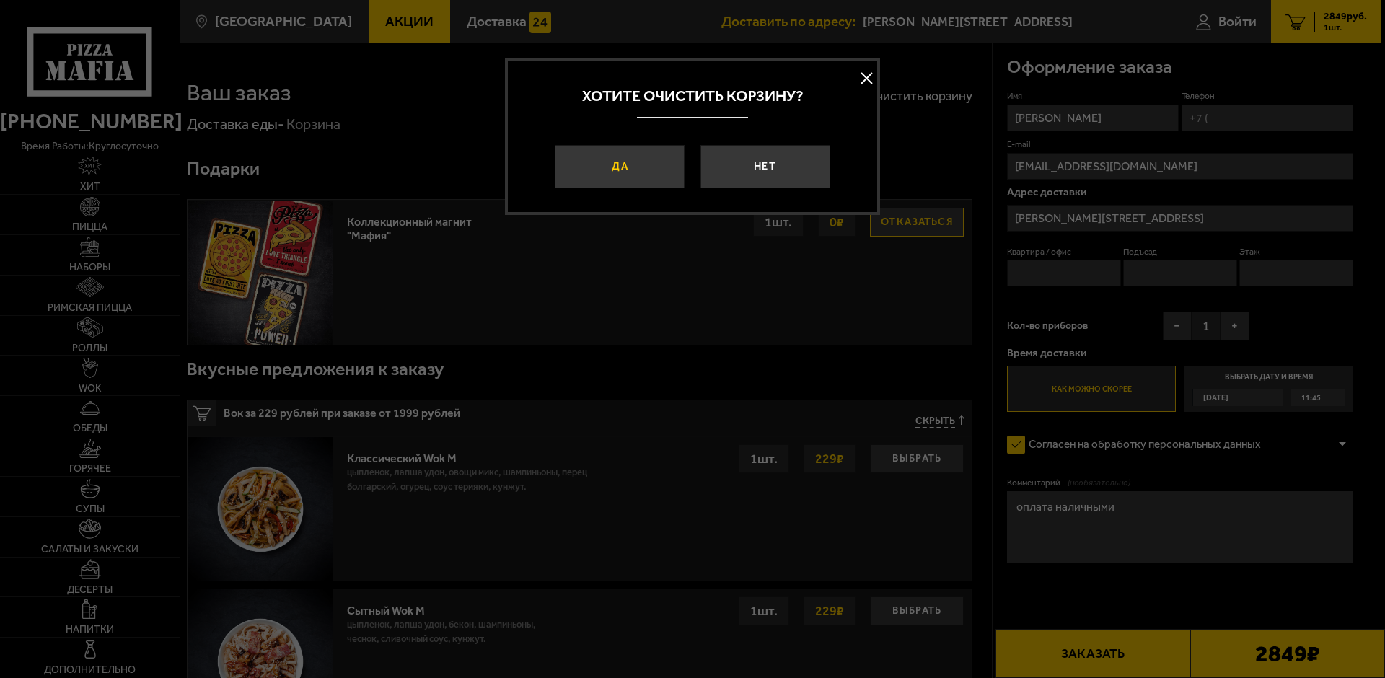
click at [637, 165] on button "Да" at bounding box center [620, 166] width 130 height 43
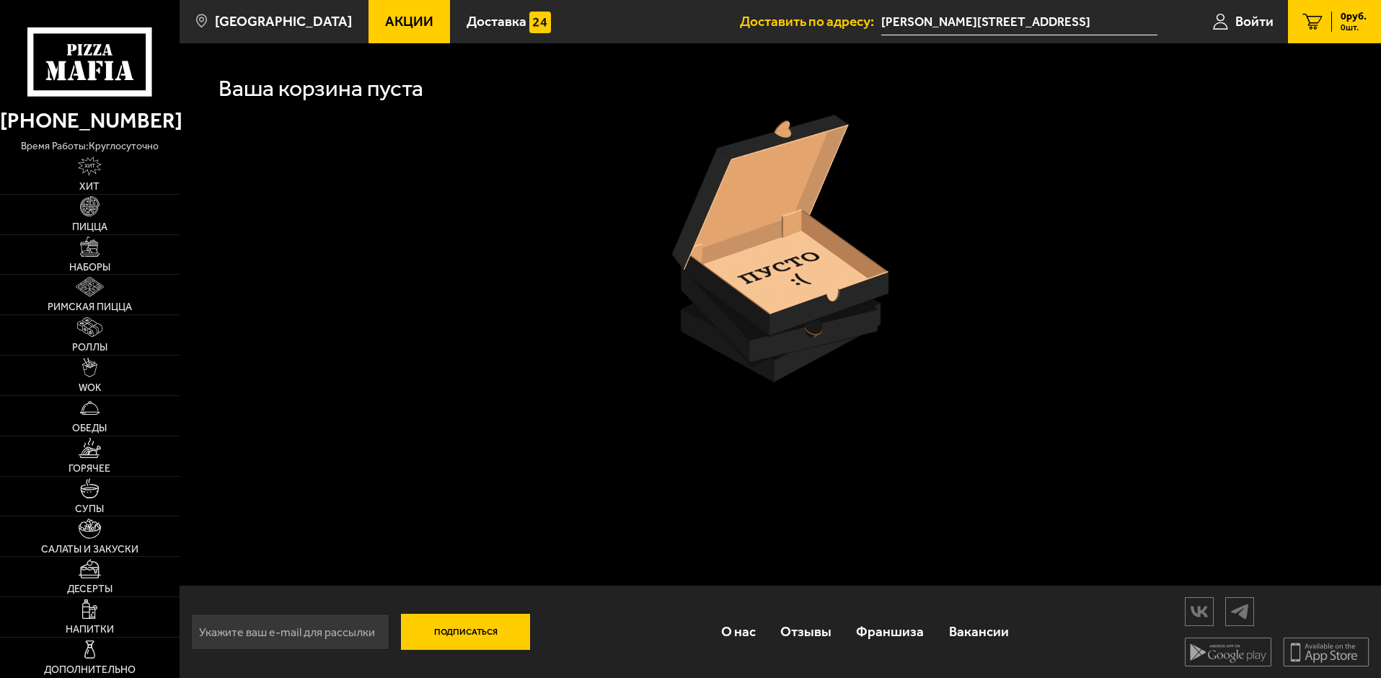
click at [485, 330] on div at bounding box center [780, 249] width 1163 height 268
click at [74, 268] on span "Наборы" at bounding box center [89, 268] width 41 height 10
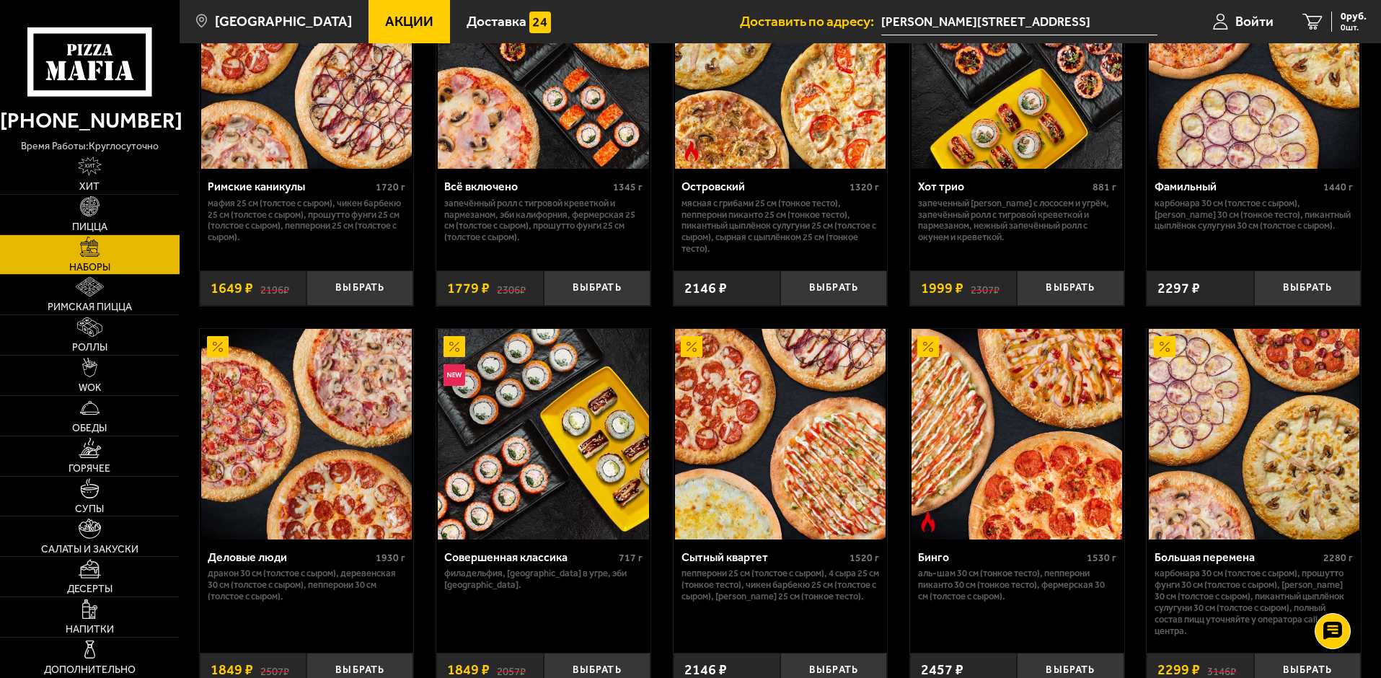
scroll to position [1298, 0]
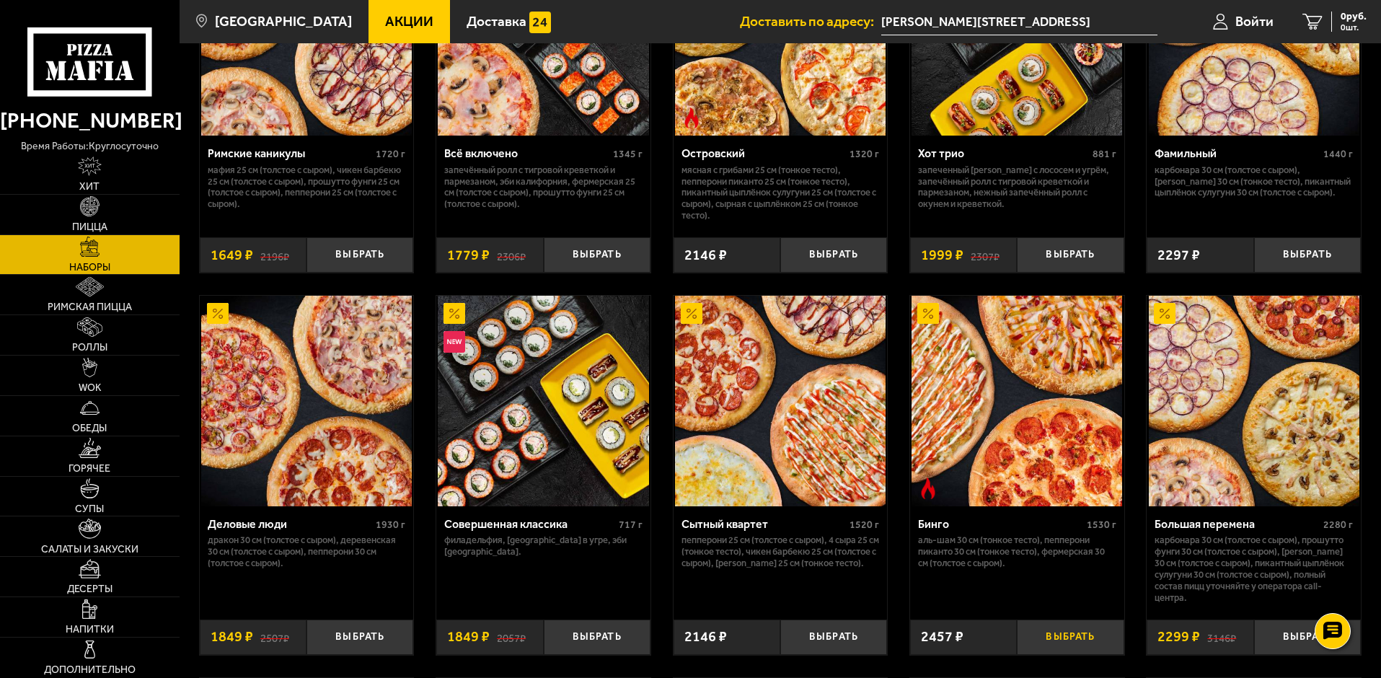
click at [1060, 643] on button "Выбрать" at bounding box center [1070, 637] width 107 height 35
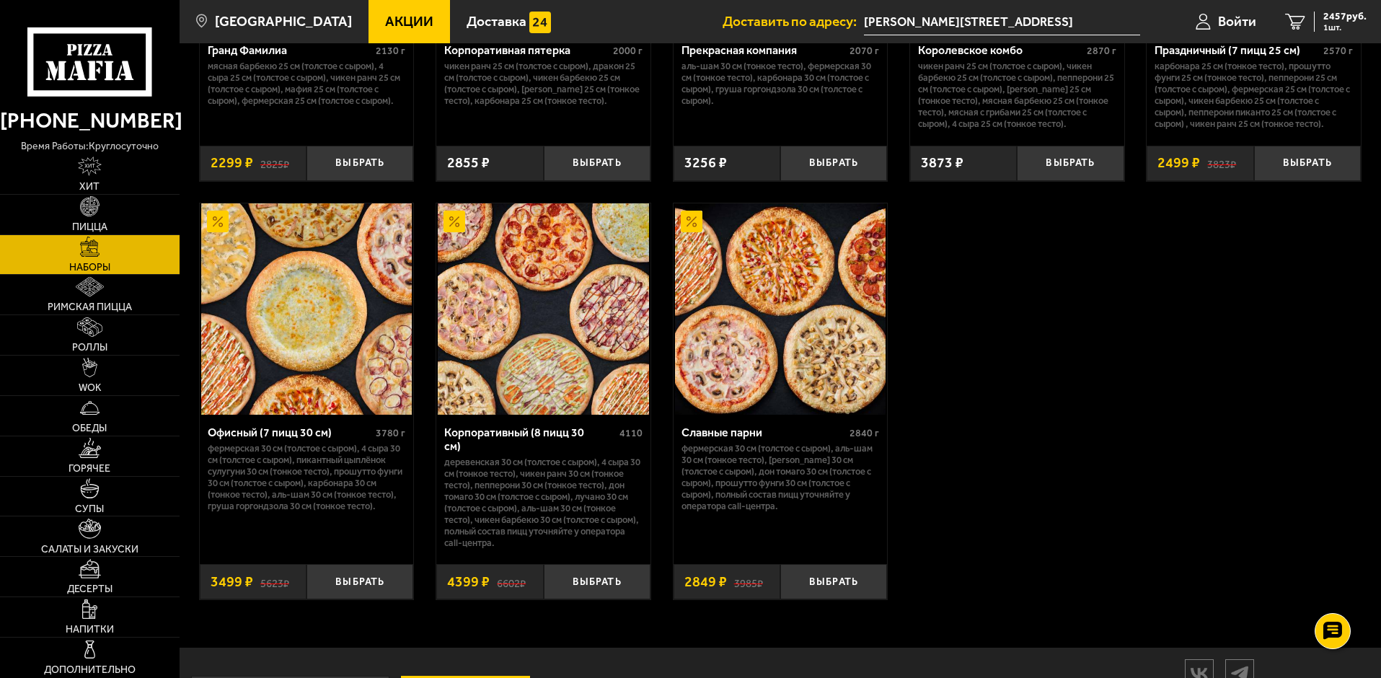
scroll to position [2164, 0]
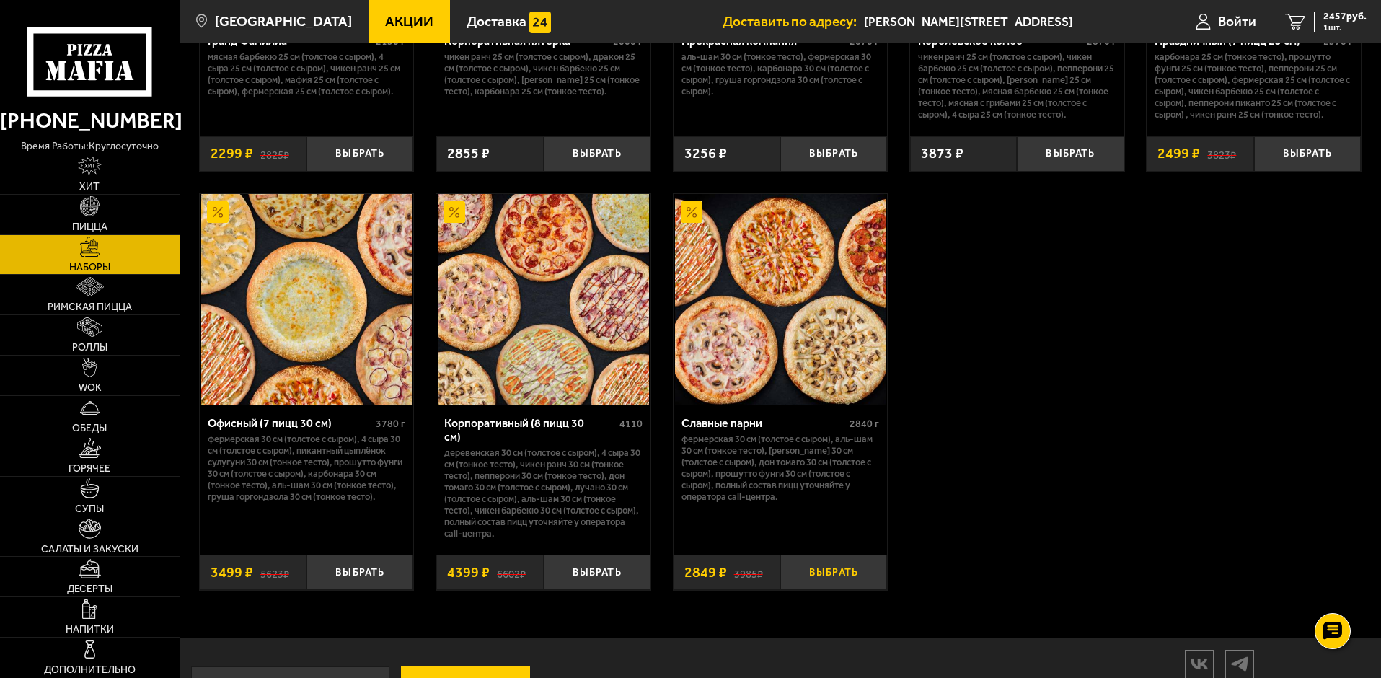
click at [832, 563] on button "Выбрать" at bounding box center [833, 572] width 107 height 35
click at [1333, 19] on span "5306 руб." at bounding box center [1345, 17] width 43 height 10
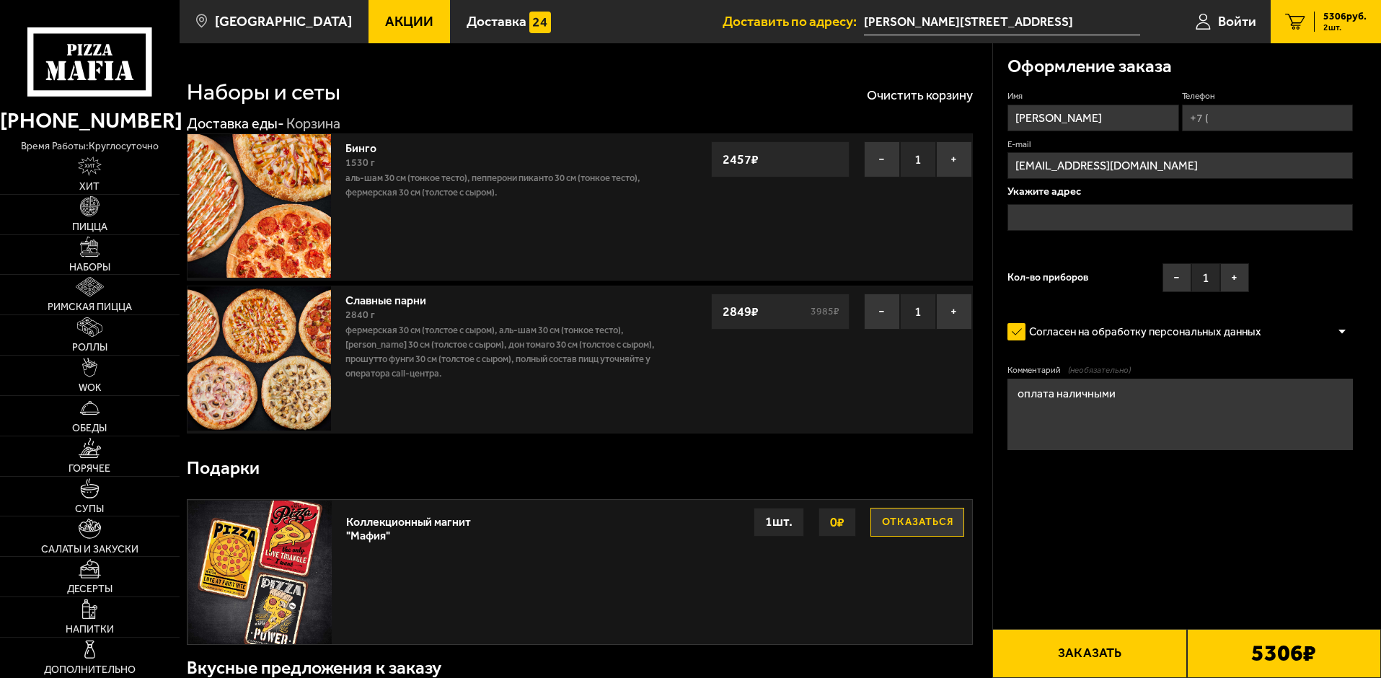
type input "[PERSON_NAME][STREET_ADDRESS]"
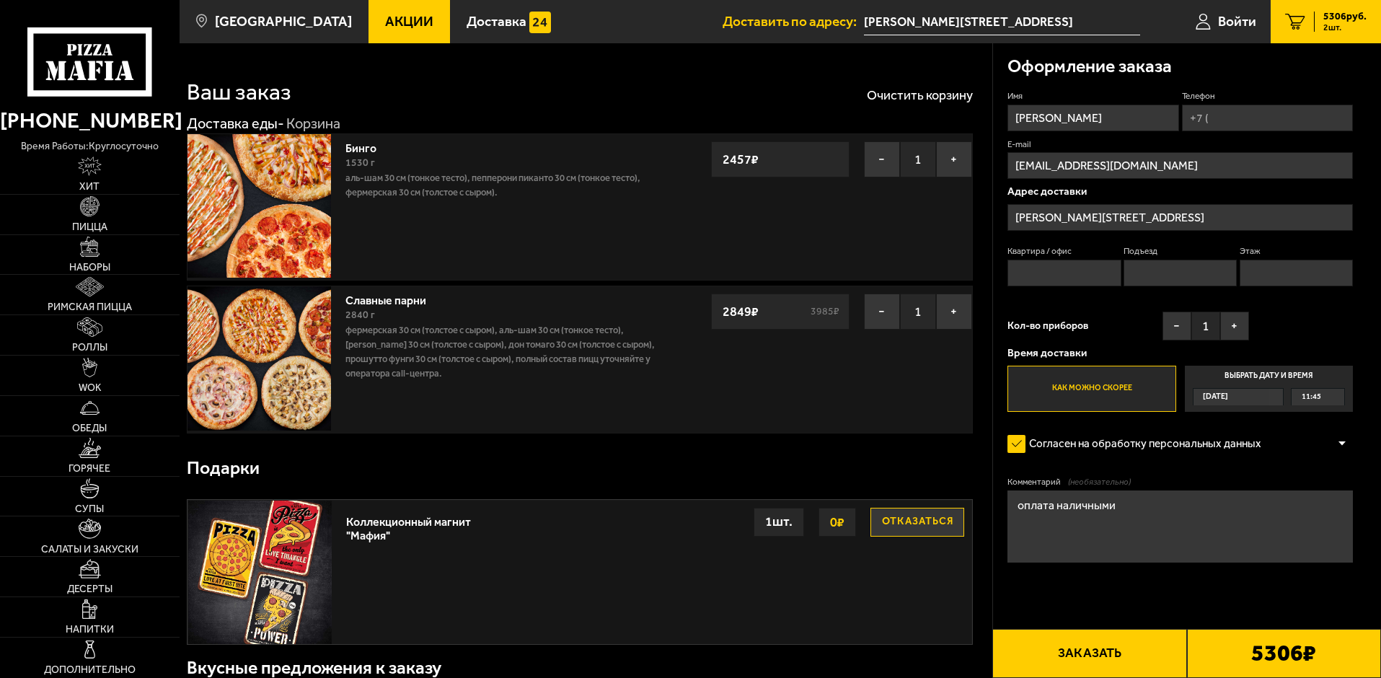
click at [1114, 658] on button "Заказать" at bounding box center [1090, 653] width 194 height 49
click at [1247, 107] on input "Телефон" at bounding box center [1267, 118] width 171 height 27
click at [1249, 117] on input "Телефон" at bounding box center [1267, 118] width 171 height 27
type input "[PHONE_NUMBER]"
click at [1122, 162] on input "[EMAIL_ADDRESS][DOMAIN_NAME]" at bounding box center [1181, 165] width 346 height 27
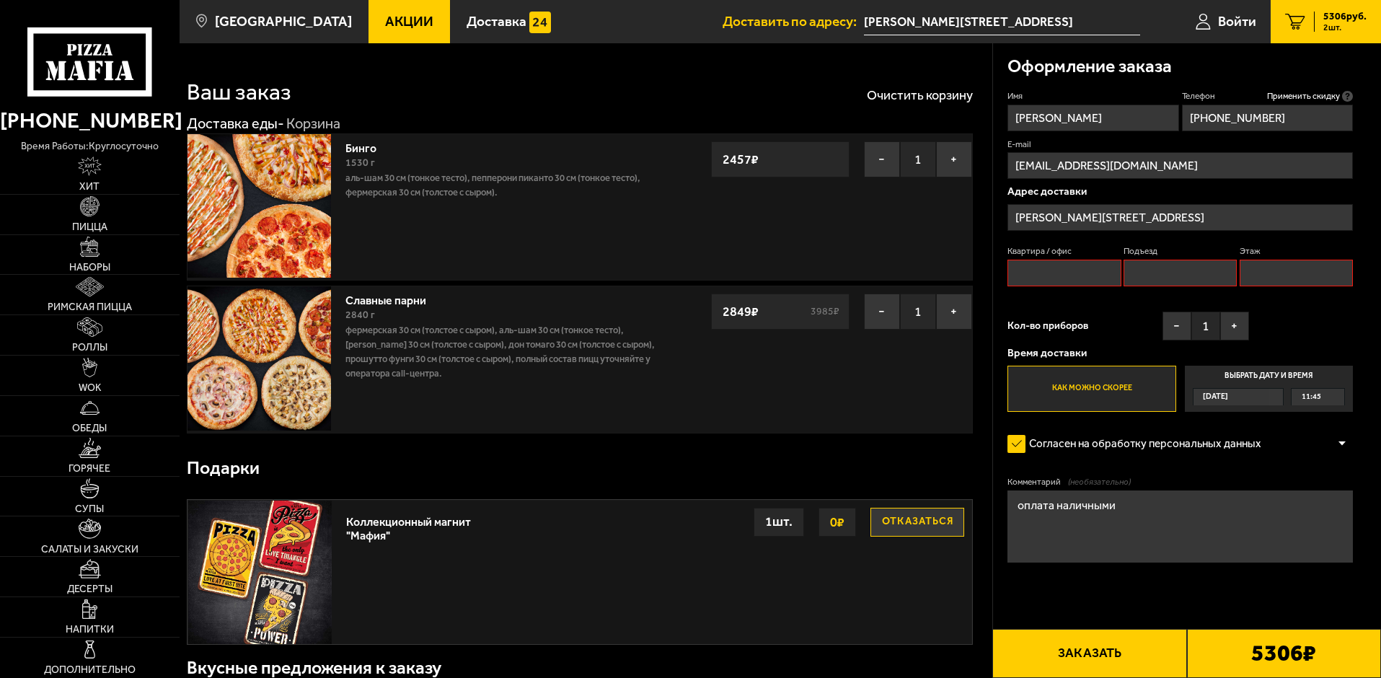
click at [1158, 159] on input "[EMAIL_ADDRESS][DOMAIN_NAME]" at bounding box center [1181, 165] width 346 height 27
drag, startPoint x: 1050, startPoint y: 117, endPoint x: 987, endPoint y: 112, distance: 63.0
type input "[PERSON_NAME]"
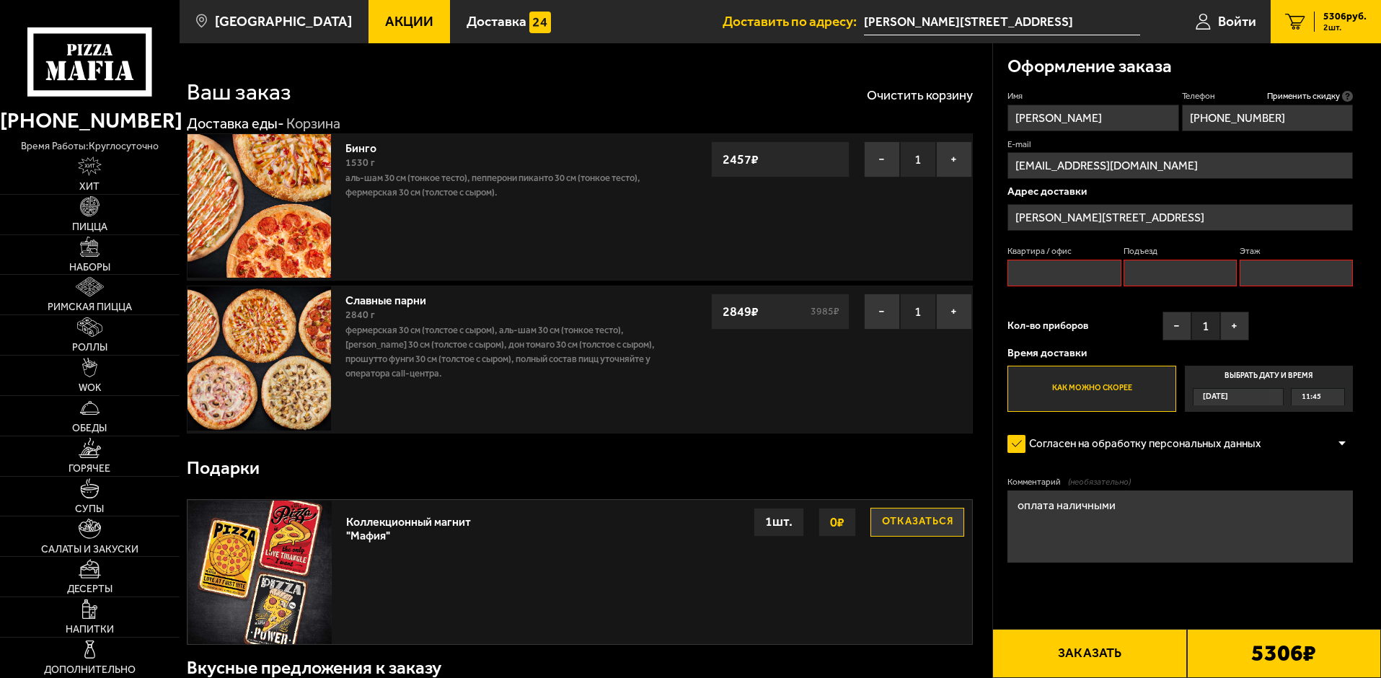
click at [1101, 389] on label "Как можно скорее" at bounding box center [1092, 389] width 168 height 46
click at [0, 0] on input "Как можно скорее" at bounding box center [0, 0] width 0 height 0
click at [1332, 396] on div "11:45" at bounding box center [1318, 397] width 53 height 17
click at [0, 0] on input "Выбрать дату и время [DATE] 11:45" at bounding box center [0, 0] width 0 height 0
click at [1339, 396] on div "11:45" at bounding box center [1318, 397] width 53 height 17
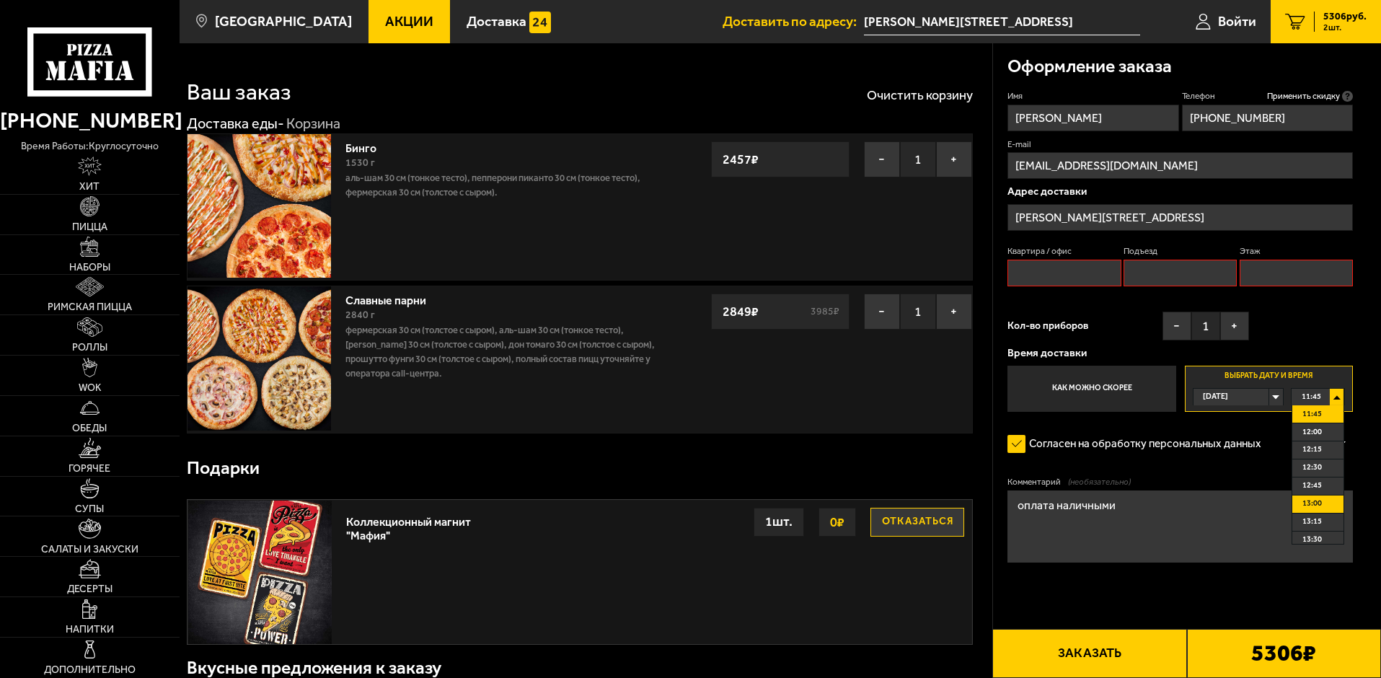
click at [1326, 501] on li "13:00" at bounding box center [1318, 505] width 51 height 18
click at [1337, 396] on div "13:00" at bounding box center [1318, 397] width 53 height 17
click at [1308, 472] on span "13:30" at bounding box center [1312, 467] width 19 height 17
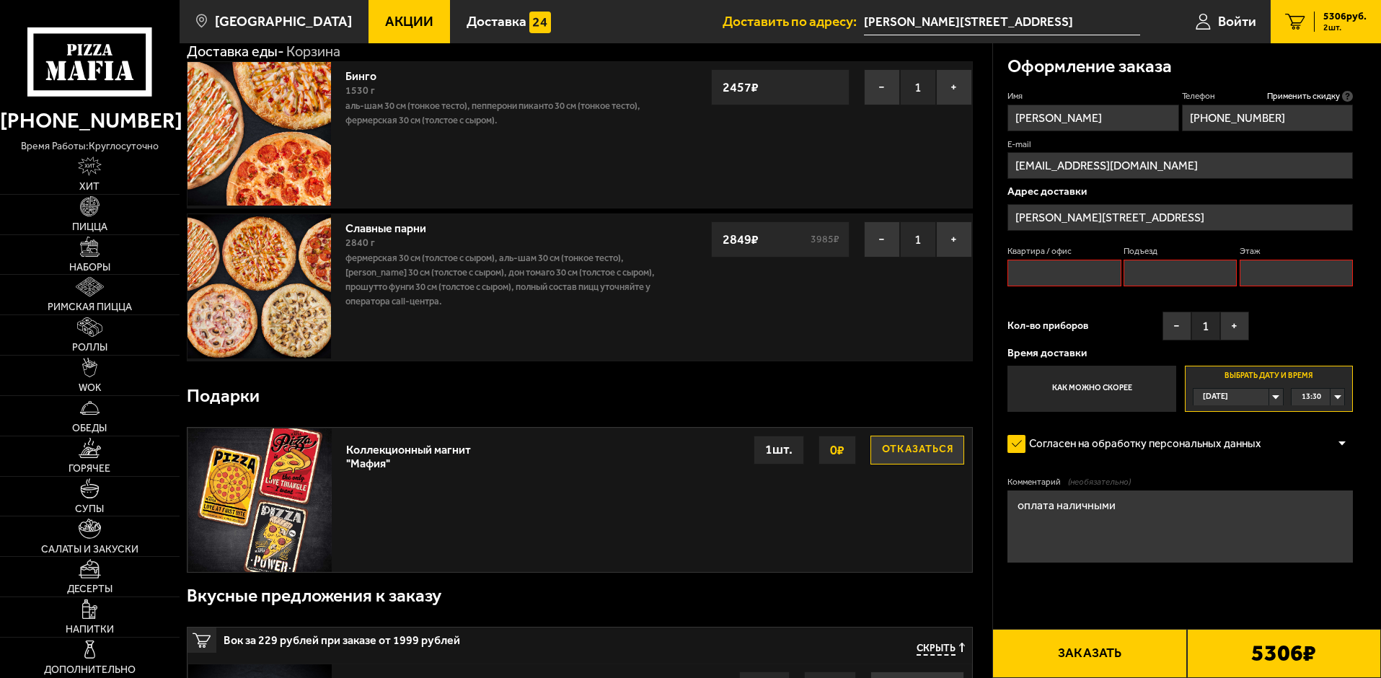
click at [1110, 652] on button "Заказать" at bounding box center [1090, 653] width 194 height 49
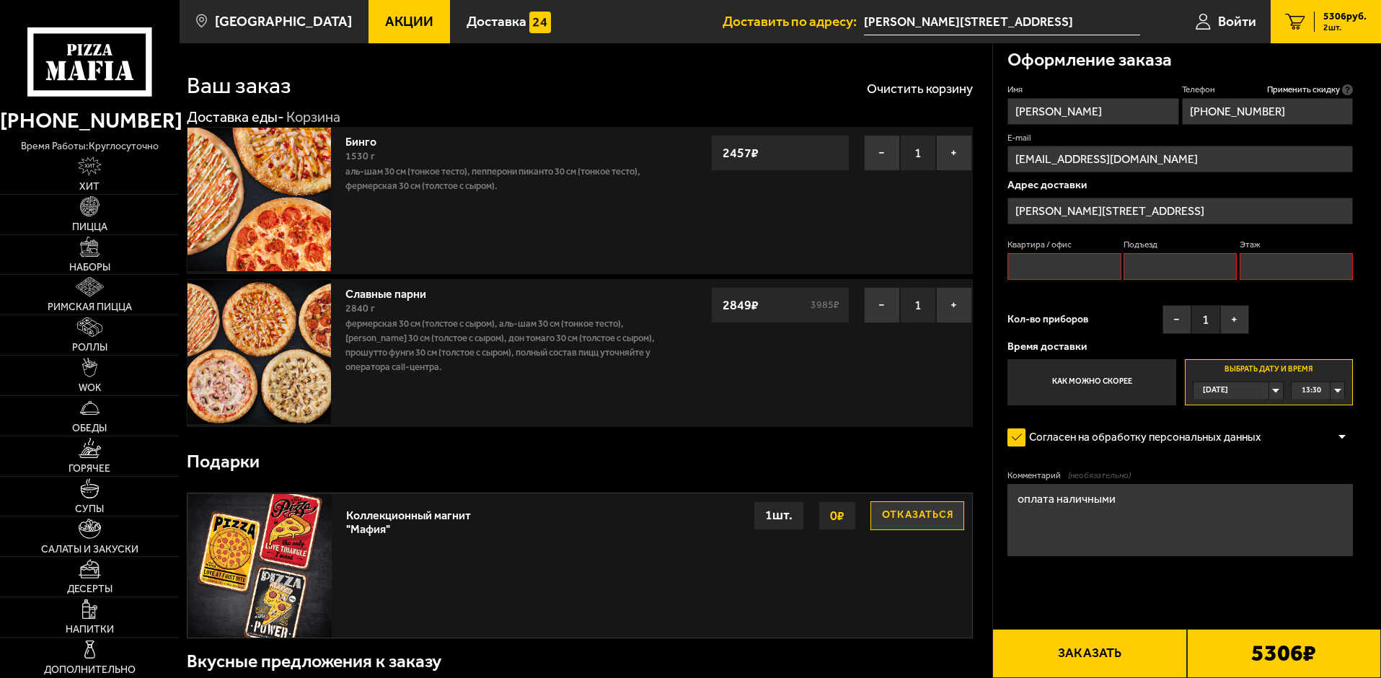
scroll to position [0, 0]
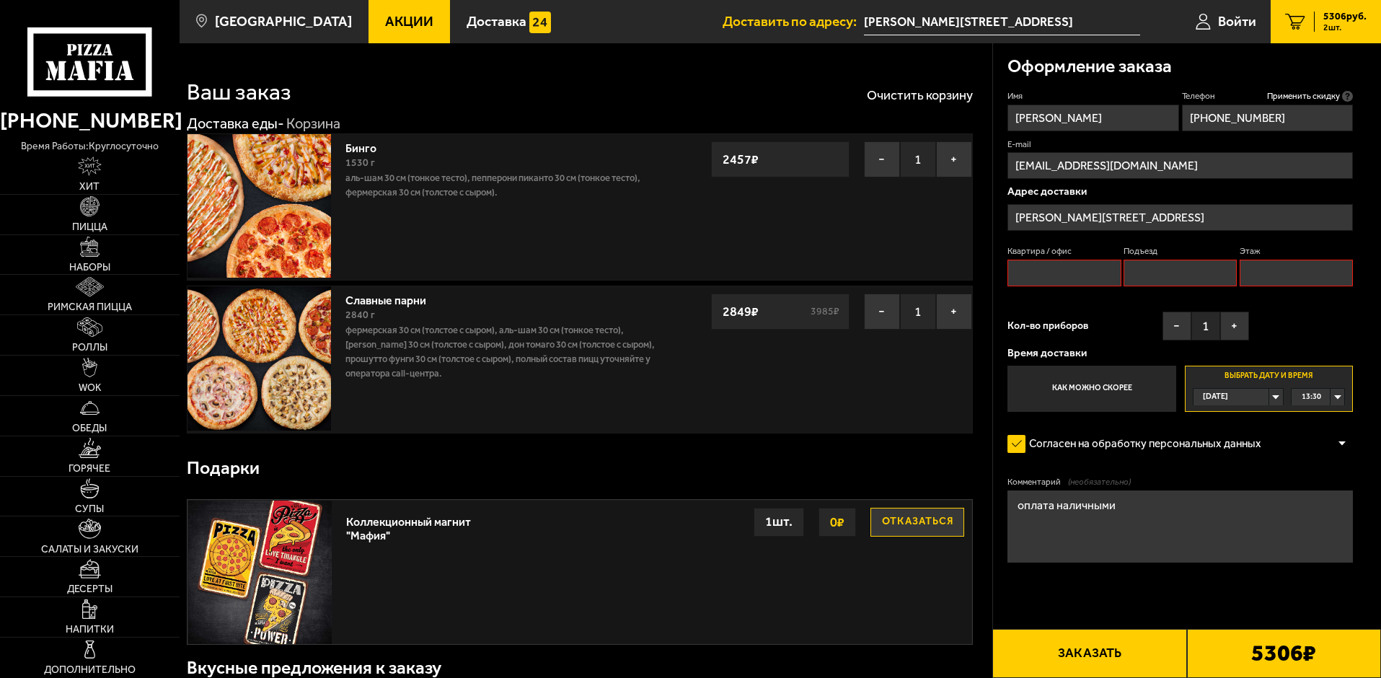
click at [1045, 273] on input "Квартира / офис" at bounding box center [1064, 273] width 113 height 27
click at [1325, 275] on input "Этаж" at bounding box center [1296, 273] width 113 height 27
type input "1"
click at [1197, 277] on input "Подъезд" at bounding box center [1180, 273] width 113 height 27
type input "нет"
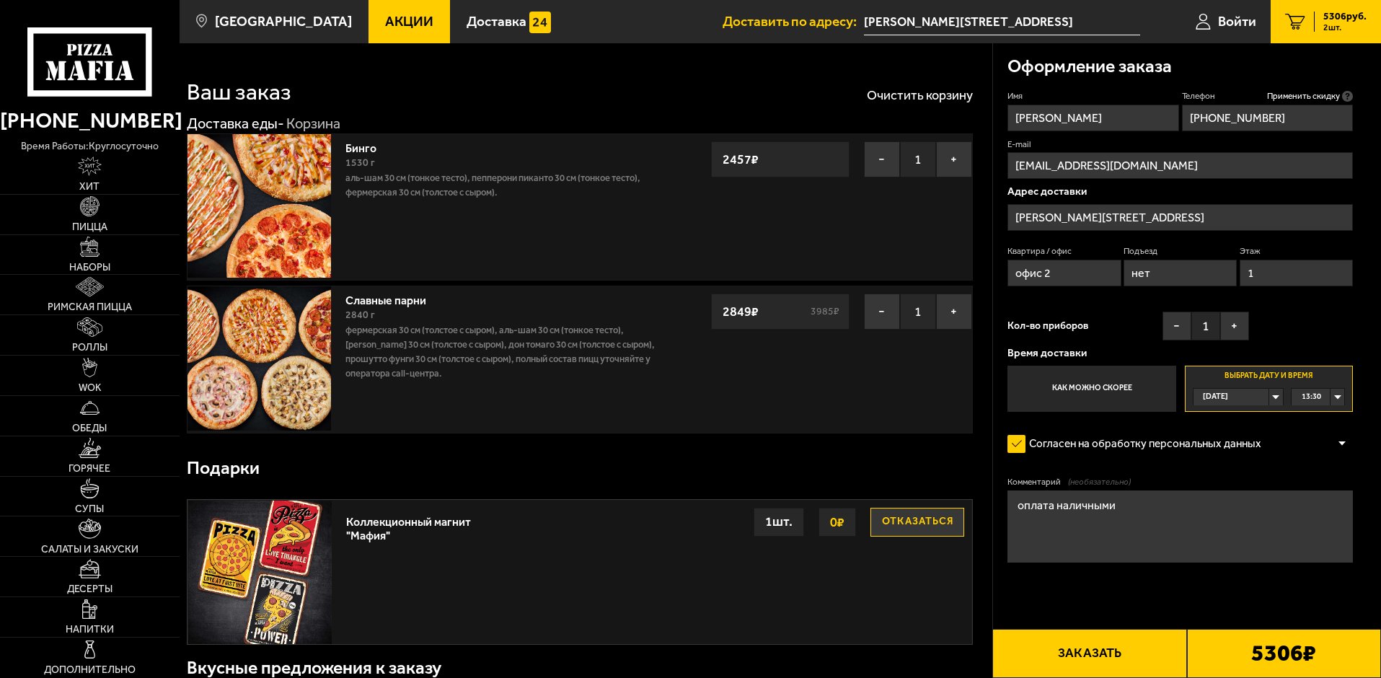
click at [1070, 270] on input "офис 2" at bounding box center [1064, 273] width 113 height 27
type input "офис 1"
click at [1117, 508] on textarea "оплата наличными" at bounding box center [1181, 526] width 346 height 72
drag, startPoint x: 1117, startPoint y: 508, endPoint x: 1055, endPoint y: 500, distance: 61.8
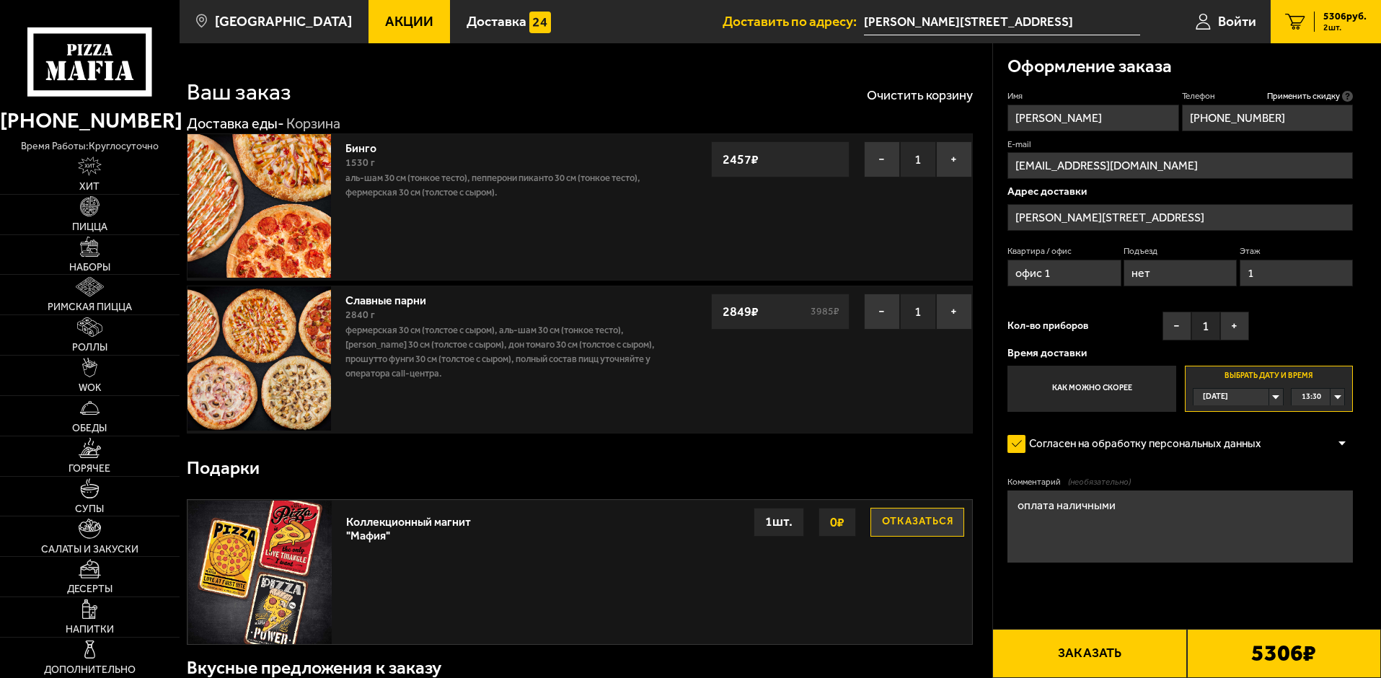
click at [1055, 500] on textarea "оплата наличными" at bounding box center [1181, 526] width 346 height 72
click at [1143, 522] on textarea "оплата картой" at bounding box center [1181, 526] width 346 height 72
type textarea "оплата картой"
click at [1112, 675] on button "Заказать" at bounding box center [1090, 653] width 194 height 49
click at [1112, 663] on button "Заказать" at bounding box center [1090, 653] width 194 height 49
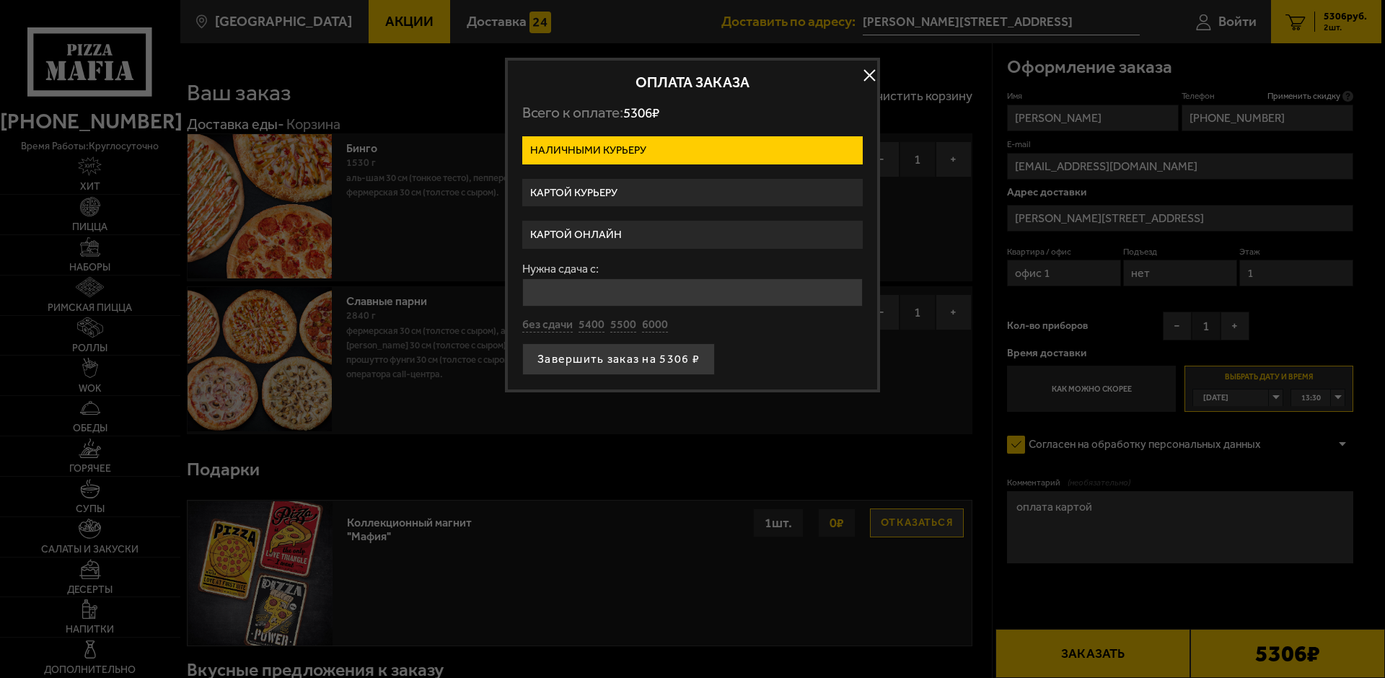
click at [592, 193] on label "Картой курьеру" at bounding box center [692, 193] width 340 height 28
click at [0, 0] on input "Картой курьеру" at bounding box center [0, 0] width 0 height 0
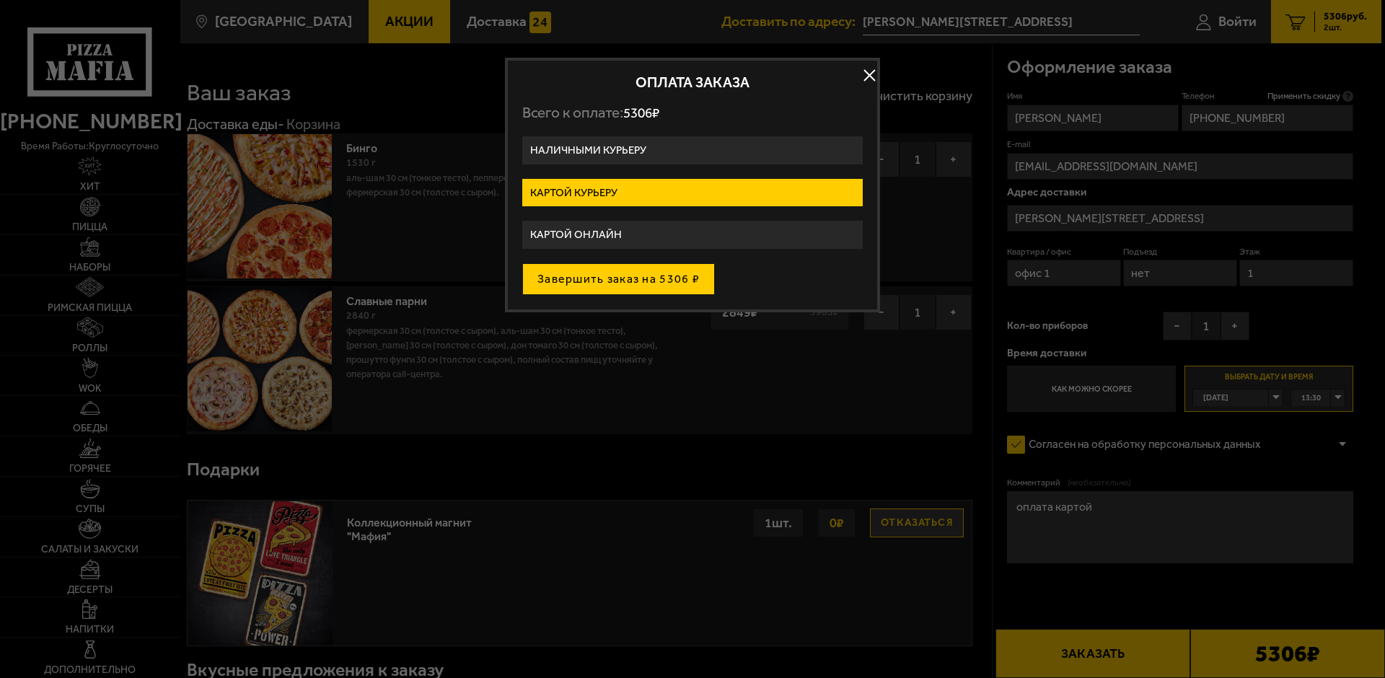
click at [598, 282] on button "Завершить заказ на 5306 ₽" at bounding box center [618, 279] width 193 height 32
